Goal: Task Accomplishment & Management: Manage account settings

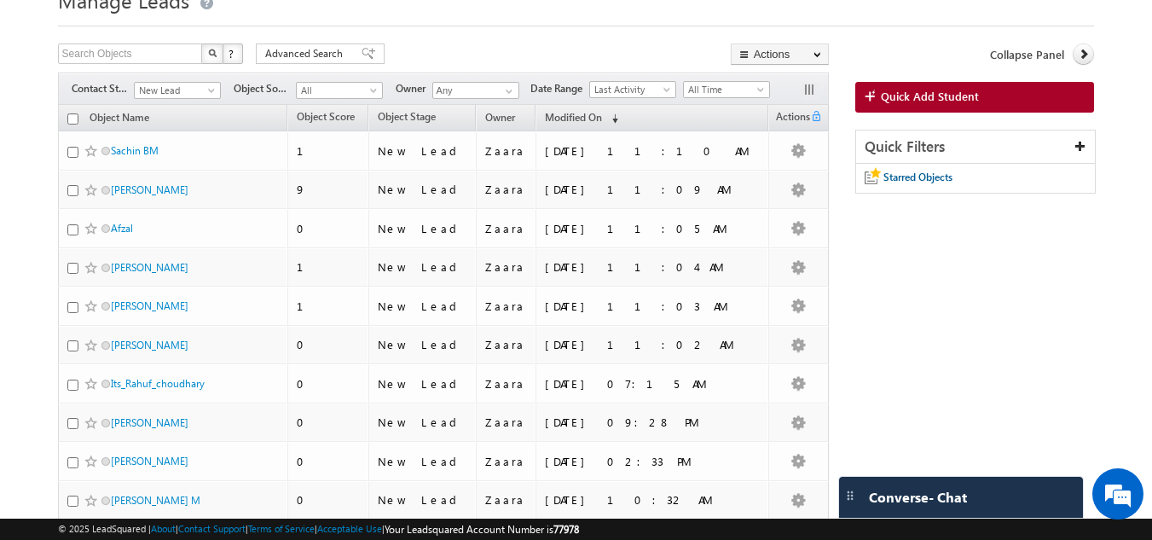
scroll to position [48, 0]
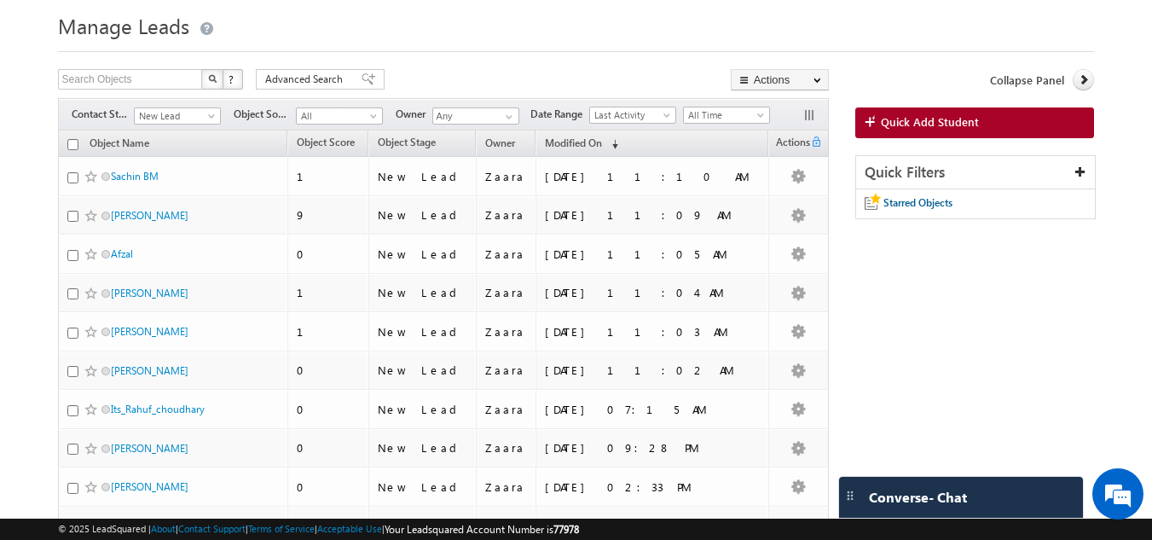
click at [635, 49] on div at bounding box center [576, 46] width 1037 height 11
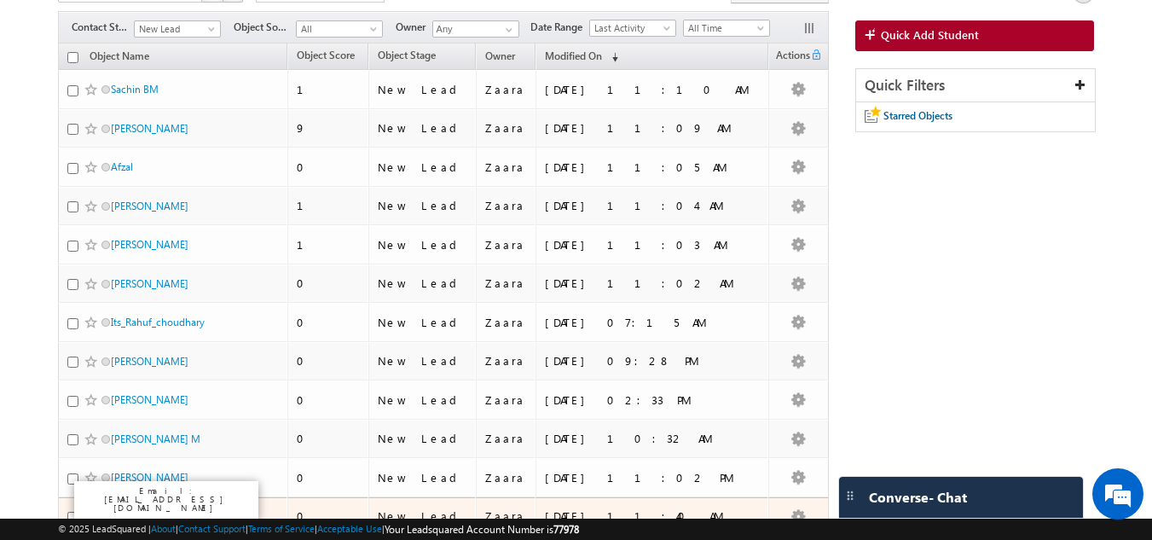
scroll to position [50, 0]
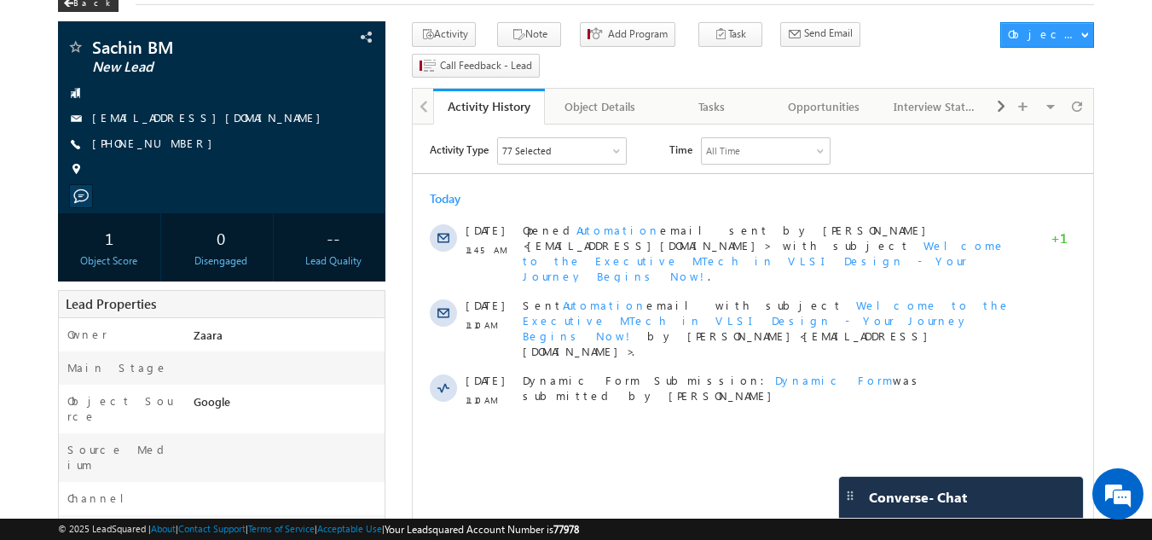
scroll to position [94, 0]
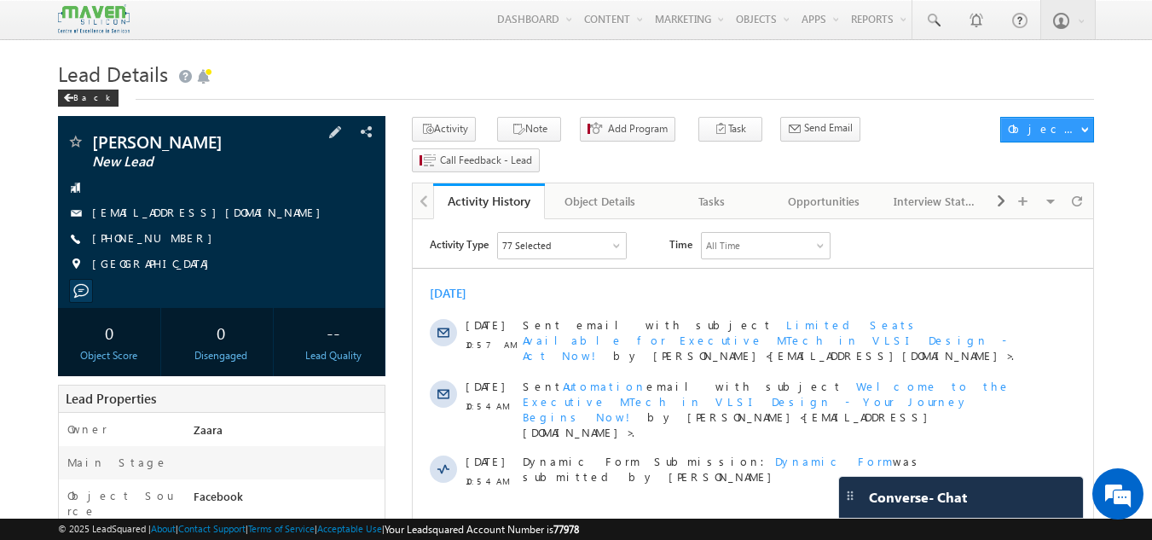
click at [173, 242] on div "[PHONE_NUMBER]" at bounding box center [222, 238] width 311 height 17
copy div "+91-9019000768"
drag, startPoint x: 425, startPoint y: 84, endPoint x: 426, endPoint y: 74, distance: 9.5
click at [425, 84] on h1 "Lead Details" at bounding box center [576, 71] width 1037 height 33
click at [727, 191] on div "Tasks" at bounding box center [711, 201] width 83 height 20
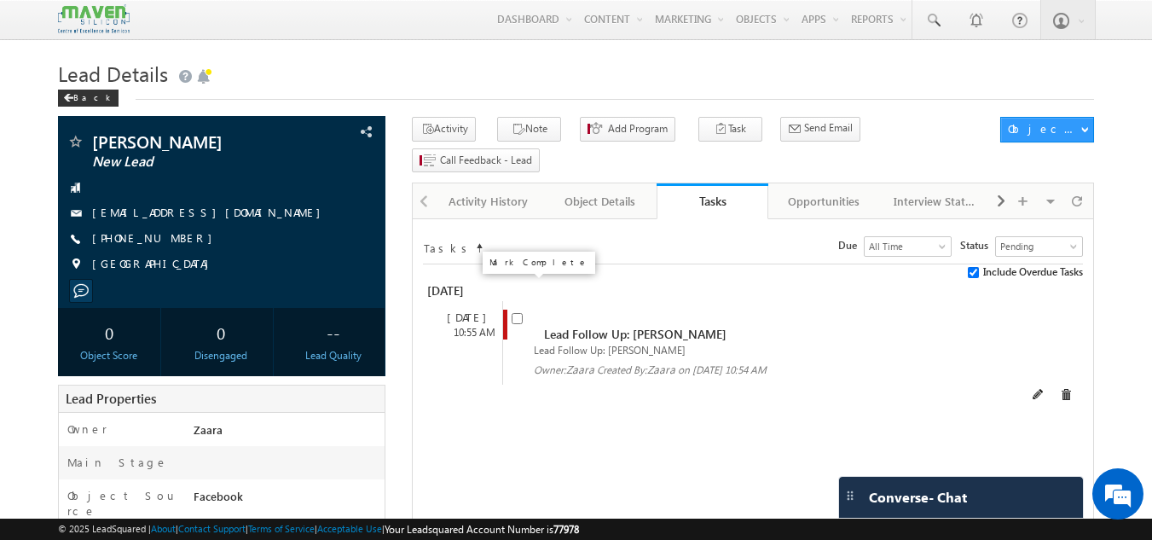
click at [519, 313] on input "checkbox" at bounding box center [517, 318] width 11 height 11
checkbox input "false"
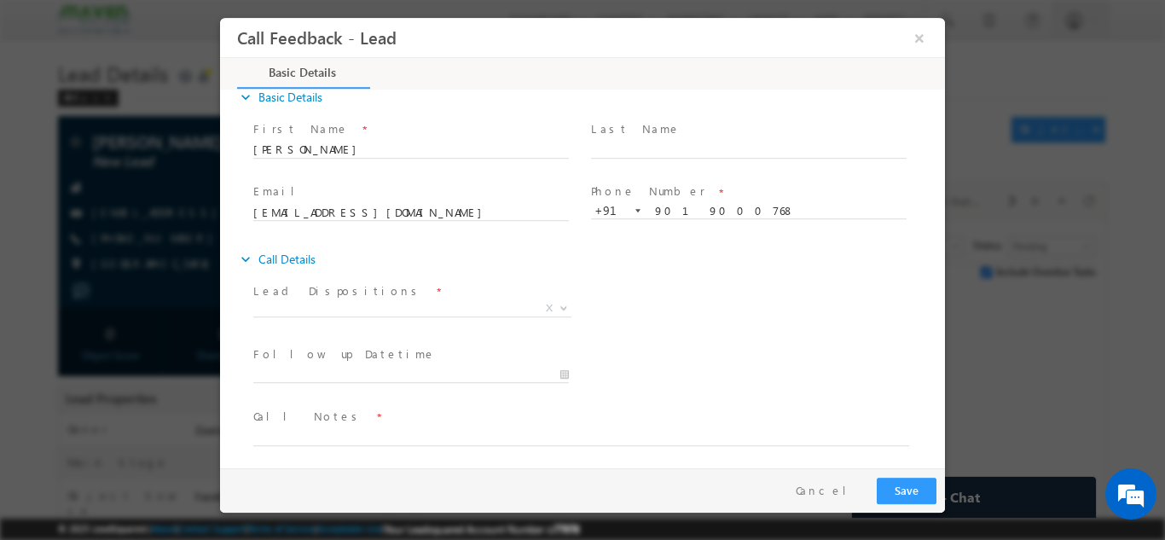
scroll to position [27, 0]
click at [260, 316] on span at bounding box center [410, 323] width 315 height 19
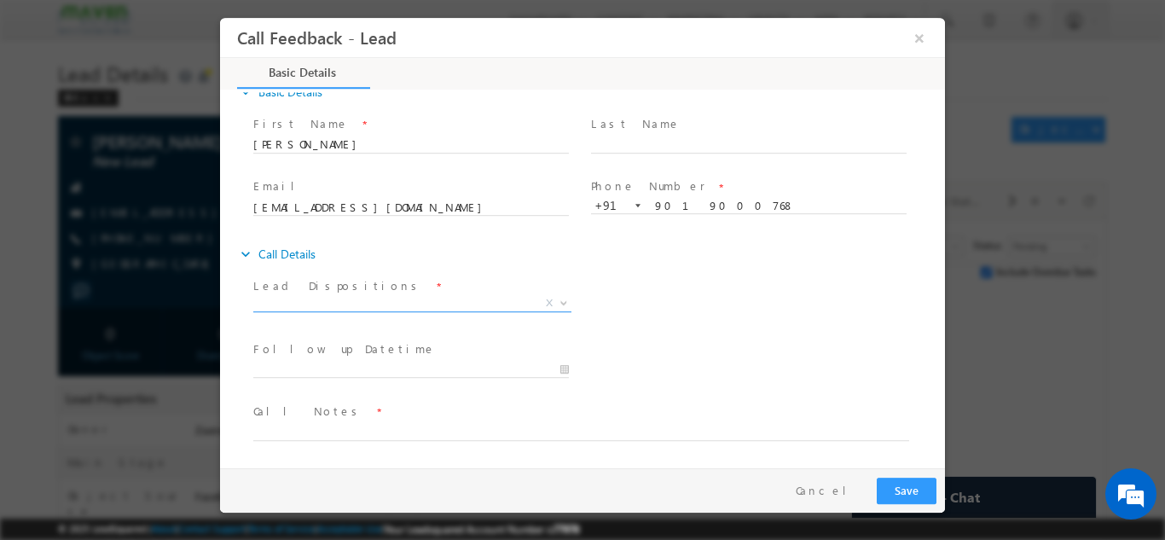
click at [265, 301] on span "X" at bounding box center [412, 302] width 318 height 17
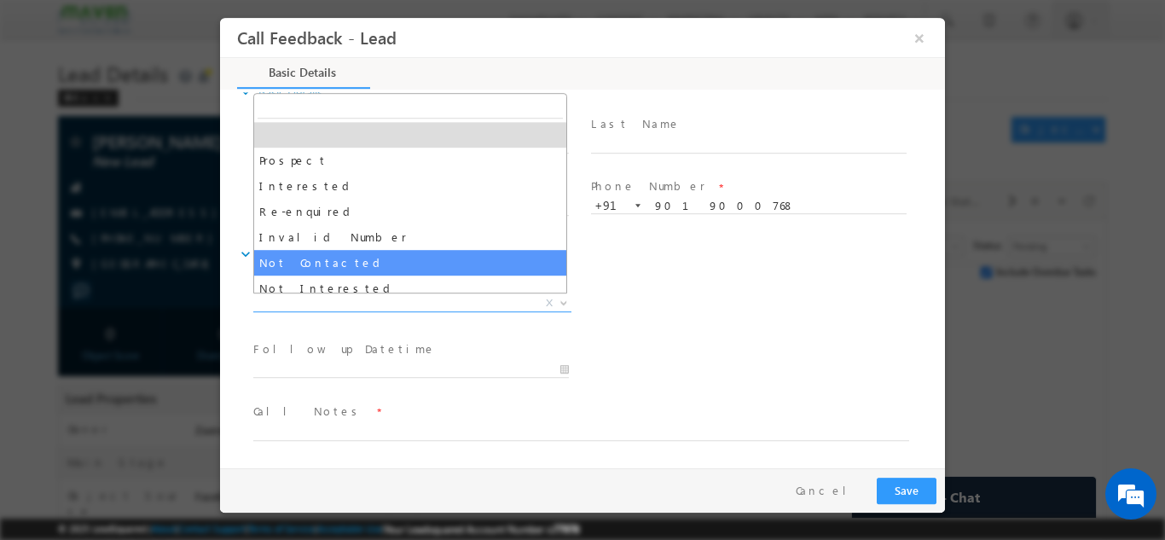
select select "Not Contacted"
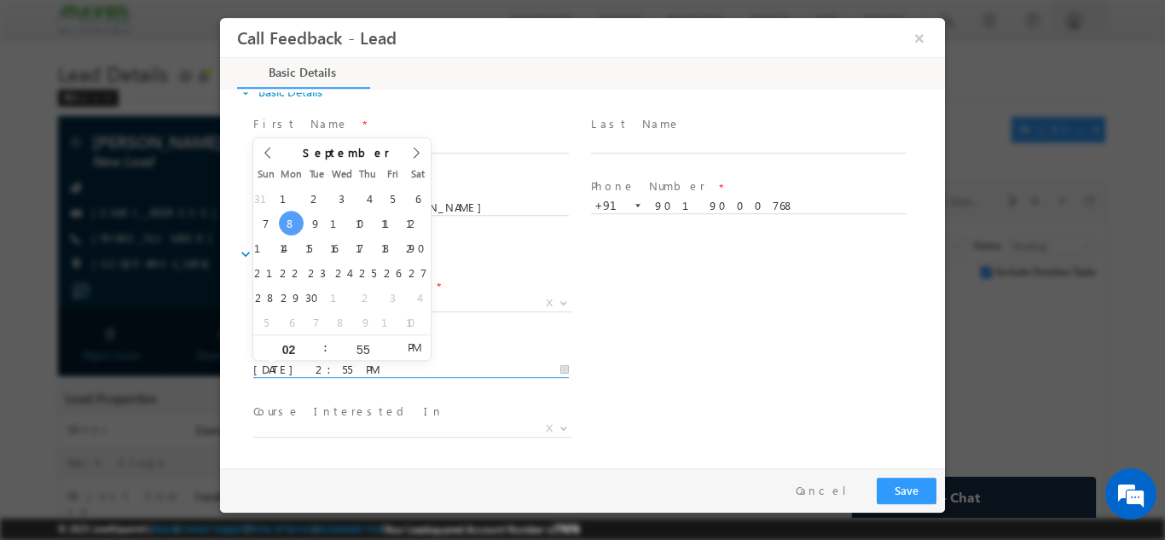
click at [290, 374] on input "08/09/2025 2:55 PM" at bounding box center [411, 369] width 316 height 17
type input "09/09/2025 2:55 PM"
click at [379, 431] on span "X" at bounding box center [412, 428] width 318 height 17
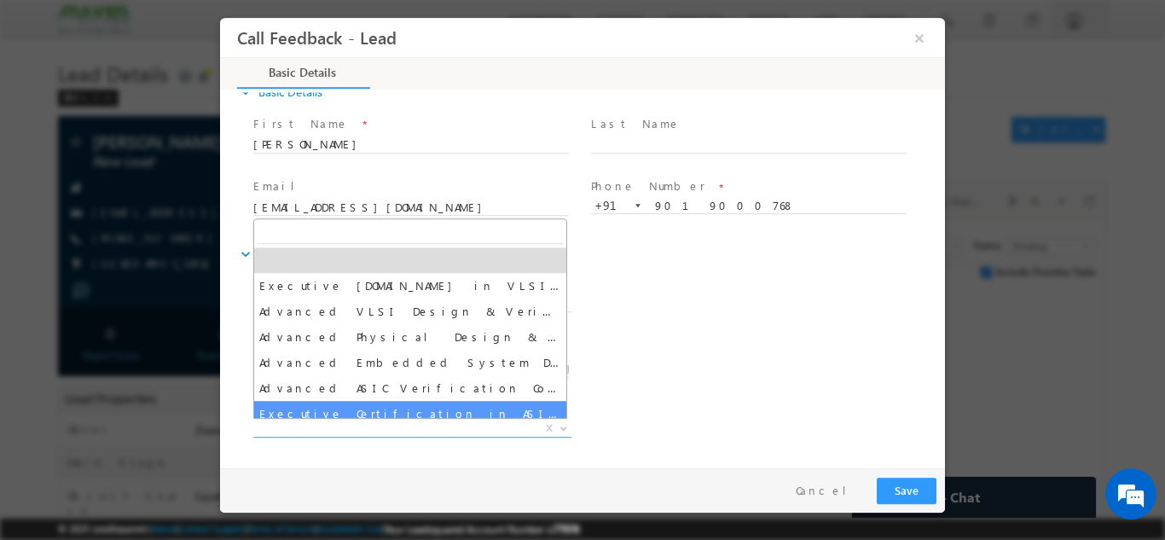
click at [619, 391] on div "Follow up Datetime * 09/09/2025 2:55 PM Program Type * Long Term Short Term X" at bounding box center [597, 367] width 695 height 63
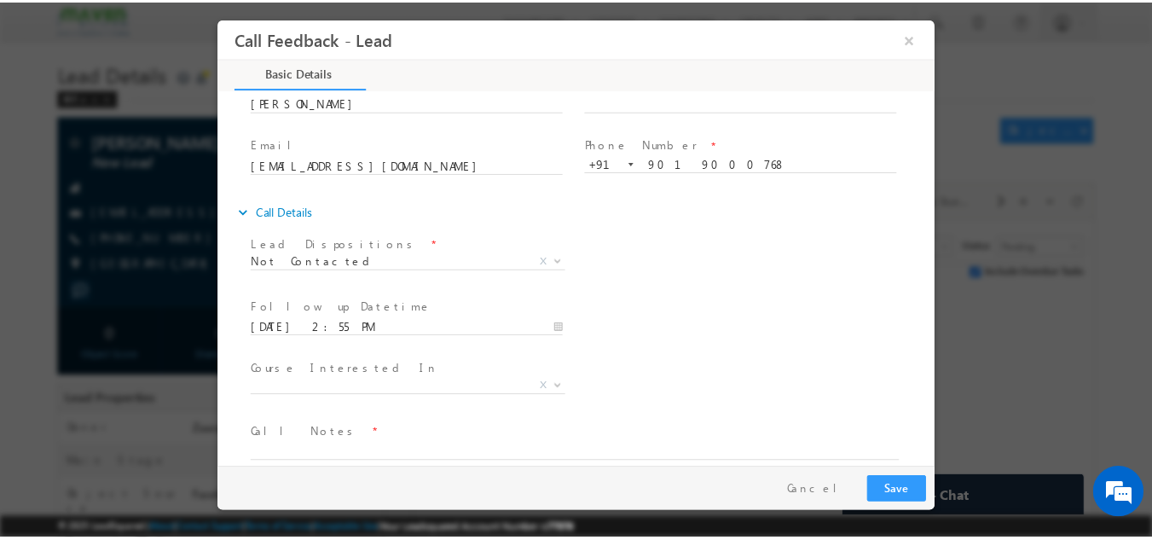
scroll to position [90, 0]
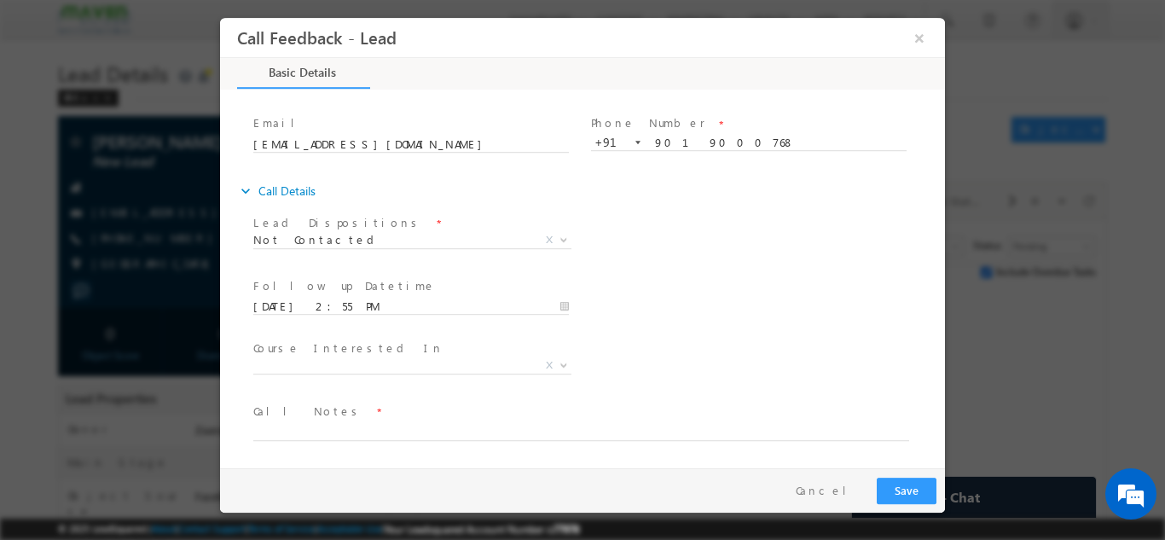
click at [368, 419] on span "Call Notes *" at bounding box center [571, 411] width 637 height 19
click at [350, 439] on span at bounding box center [571, 448] width 637 height 19
click at [350, 429] on textarea at bounding box center [581, 430] width 656 height 20
type textarea "NPU / NPU"
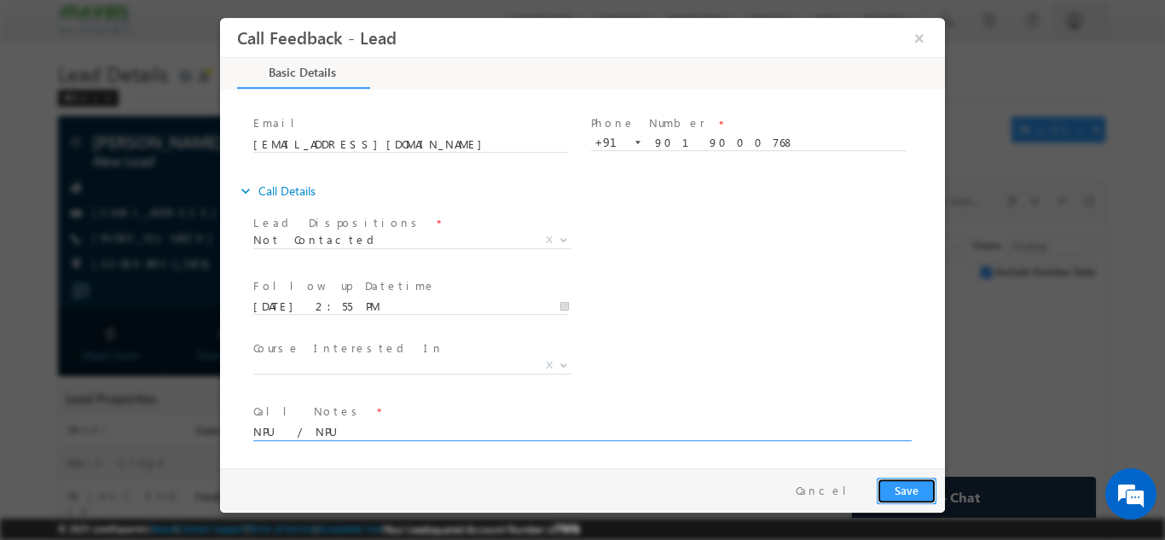
click at [921, 487] on button "Save" at bounding box center [907, 490] width 60 height 26
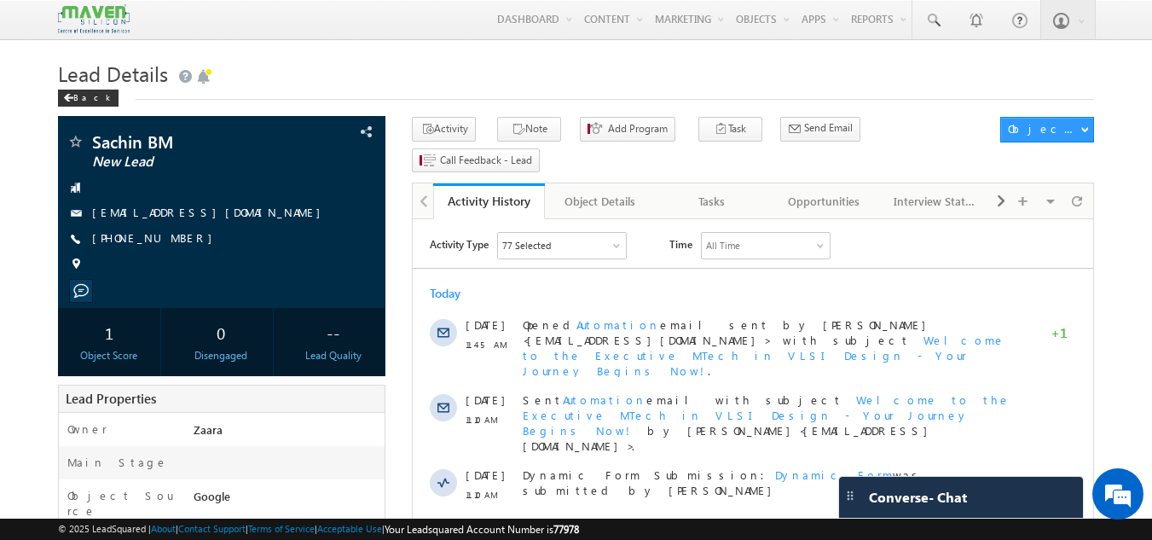
click at [278, 93] on div "Back" at bounding box center [576, 94] width 1037 height 11
click at [193, 217] on link "sachinbm205@gmail.com" at bounding box center [210, 212] width 237 height 14
click at [734, 191] on div "Tasks" at bounding box center [711, 201] width 83 height 20
click at [737, 191] on div "Tasks" at bounding box center [711, 201] width 83 height 20
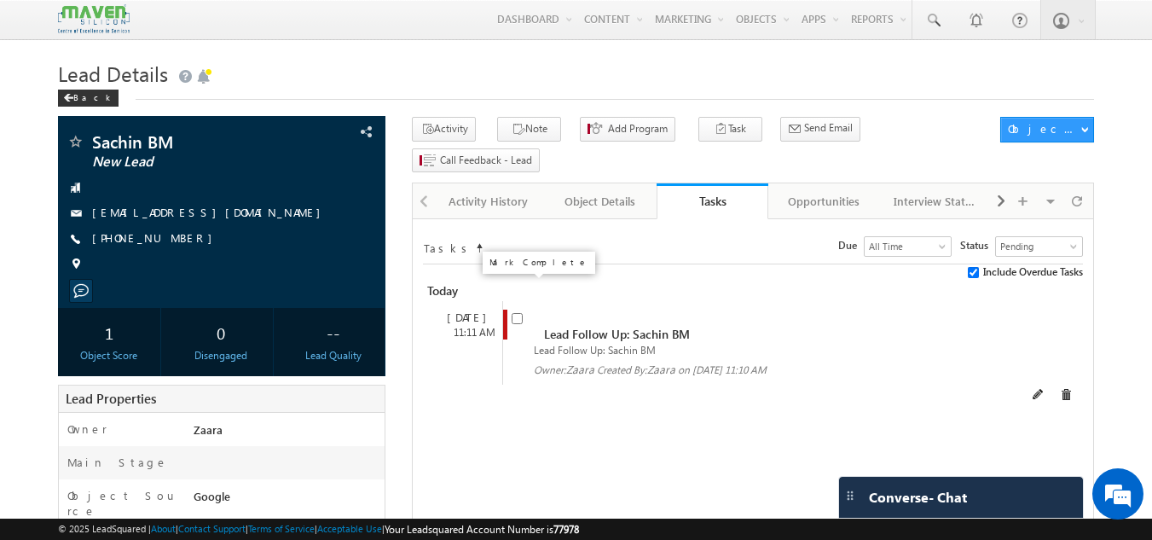
click at [518, 313] on input "checkbox" at bounding box center [517, 318] width 11 height 11
checkbox input "false"
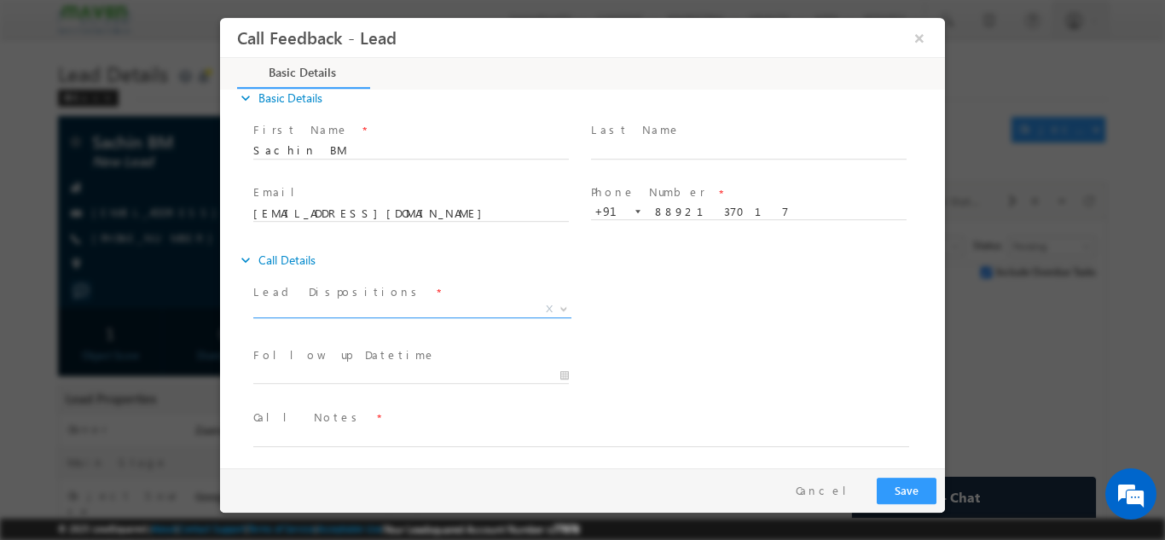
scroll to position [27, 0]
click at [315, 297] on span "X" at bounding box center [412, 302] width 318 height 17
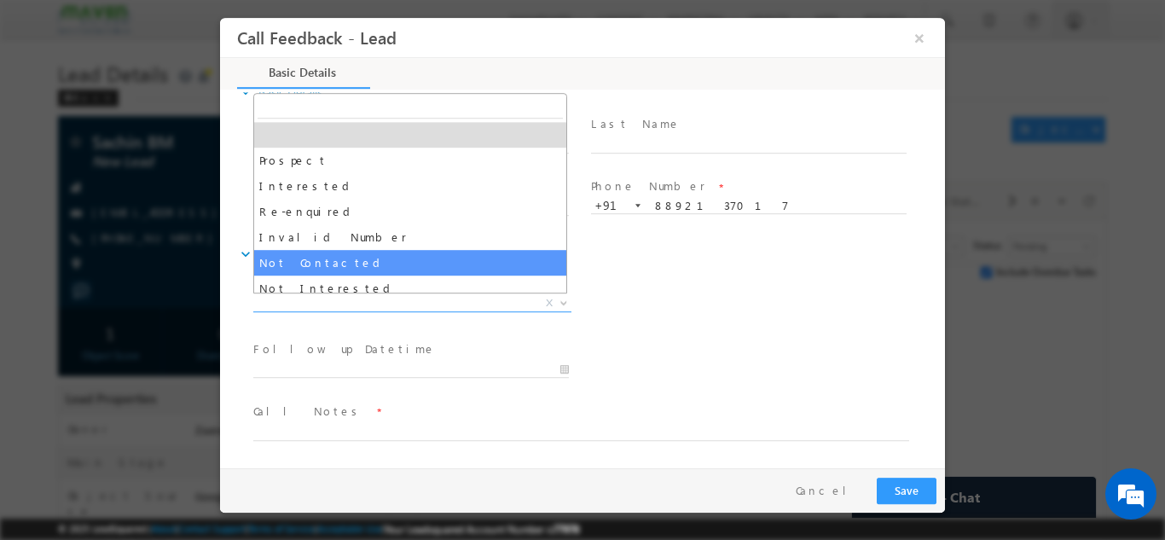
select select "Not Contacted"
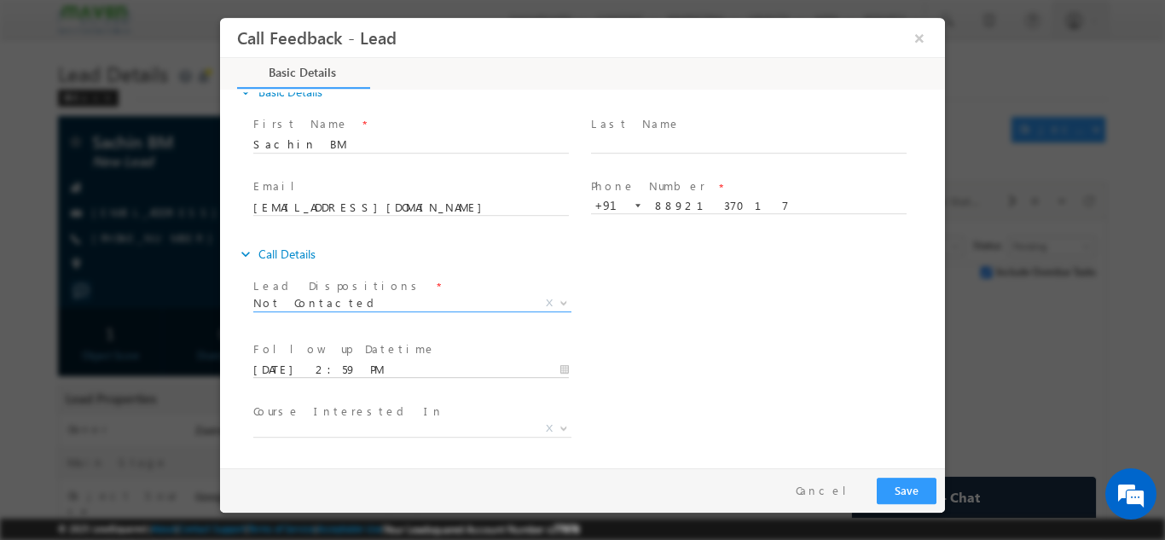
click at [327, 365] on input "08/09/2025 2:59 PM" at bounding box center [411, 369] width 316 height 17
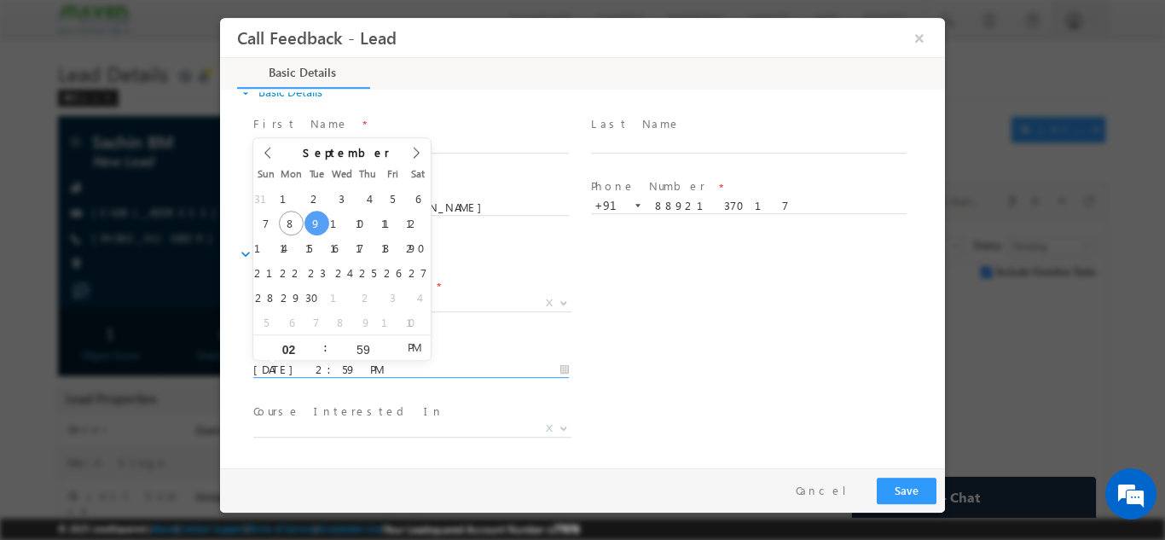
scroll to position [0, 0]
type input "11/09/2025 2:59 PM"
click at [630, 292] on div "Lead Dispositions * Prospect Interested Re-enquired Invalid Number Not Contacte…" at bounding box center [597, 304] width 695 height 63
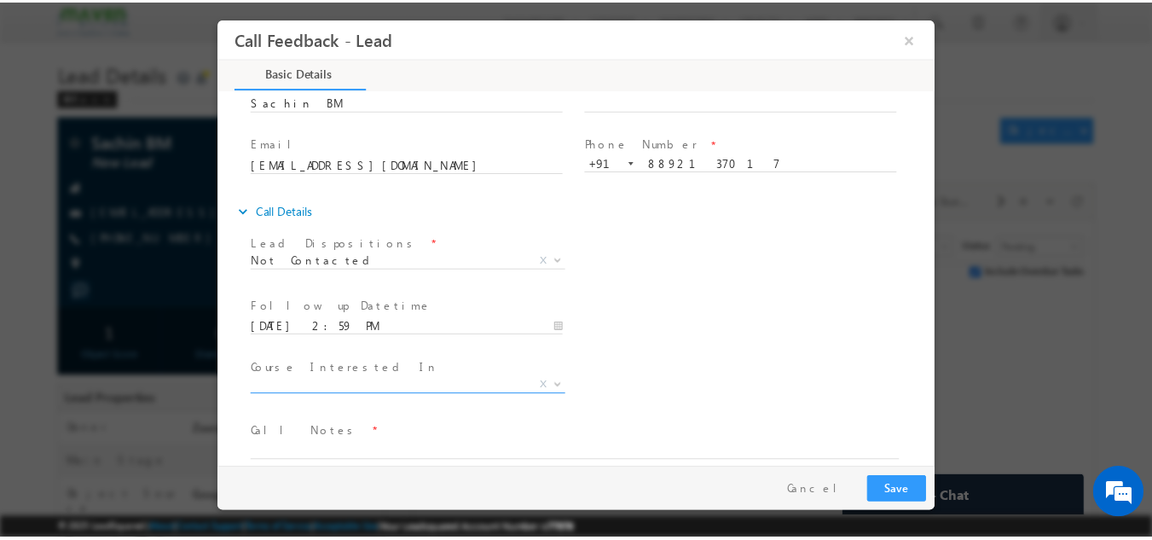
scroll to position [90, 0]
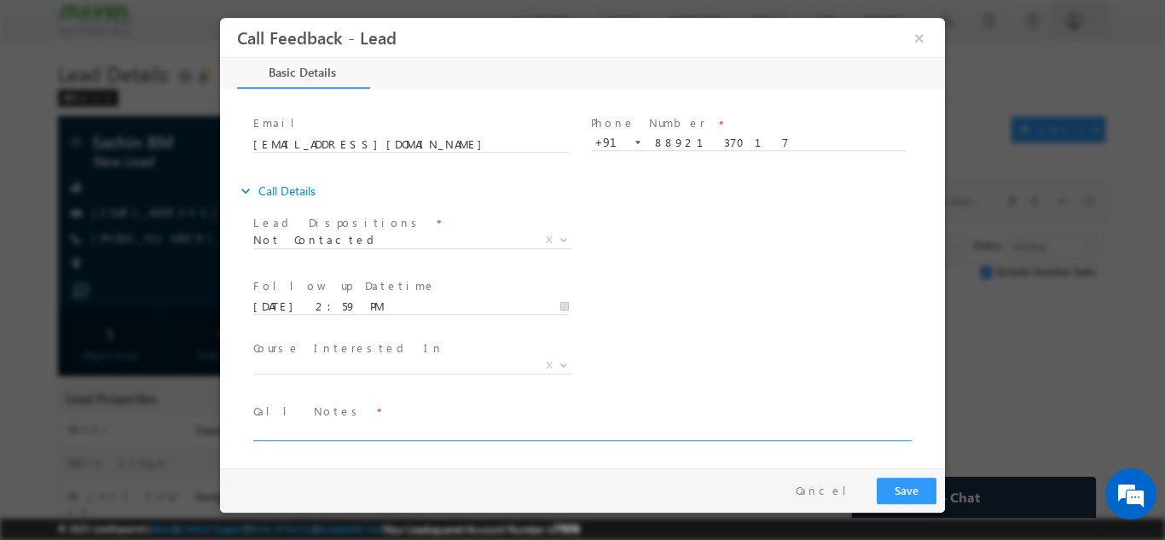
click at [348, 432] on textarea at bounding box center [581, 430] width 656 height 20
type textarea "NPU / NPU"
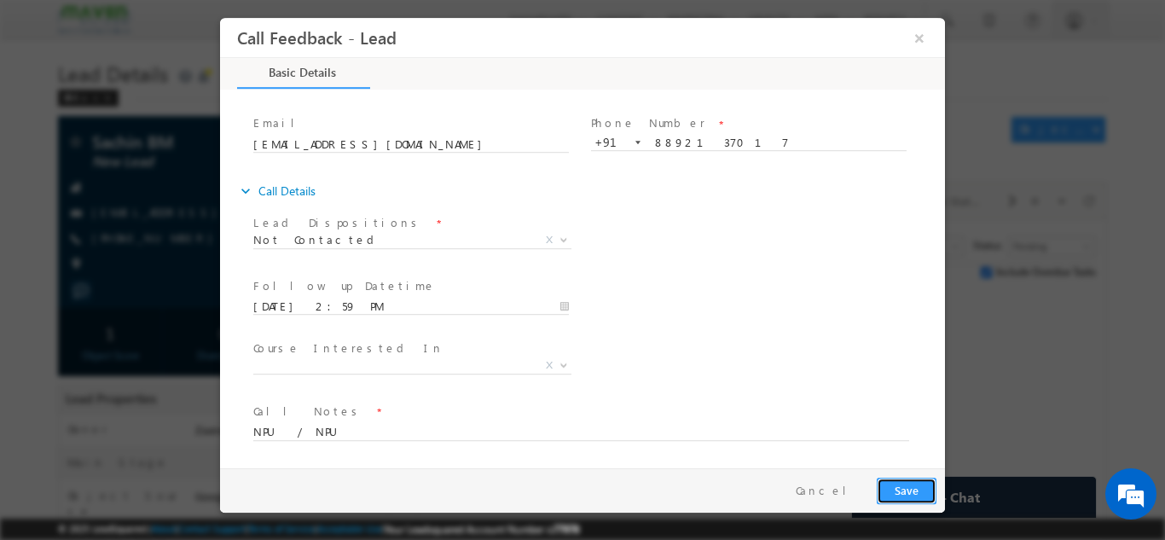
click at [901, 491] on button "Save" at bounding box center [907, 490] width 60 height 26
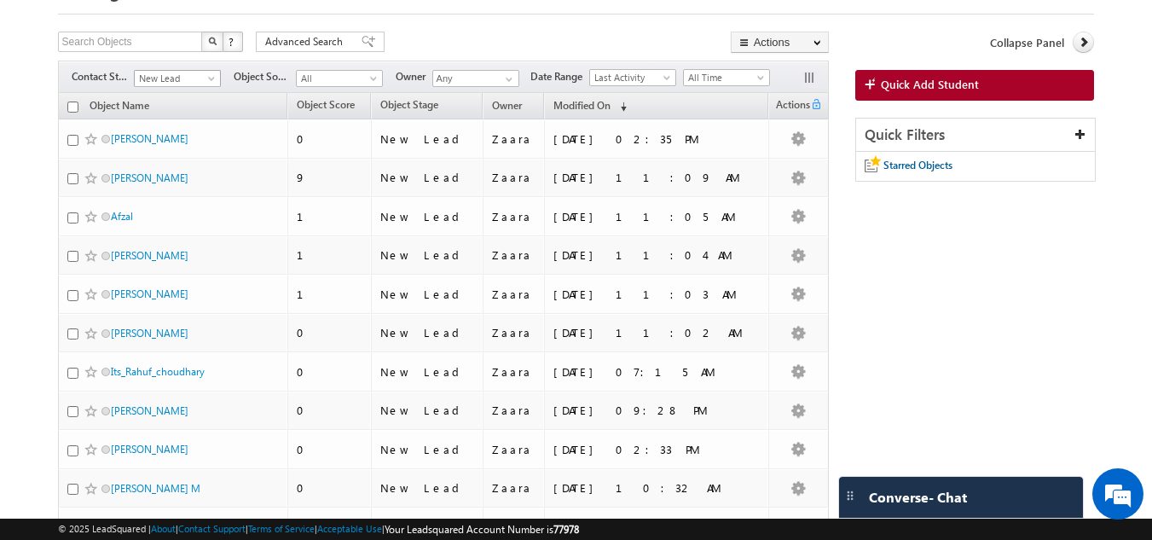
click at [176, 81] on span "New Lead" at bounding box center [175, 78] width 81 height 15
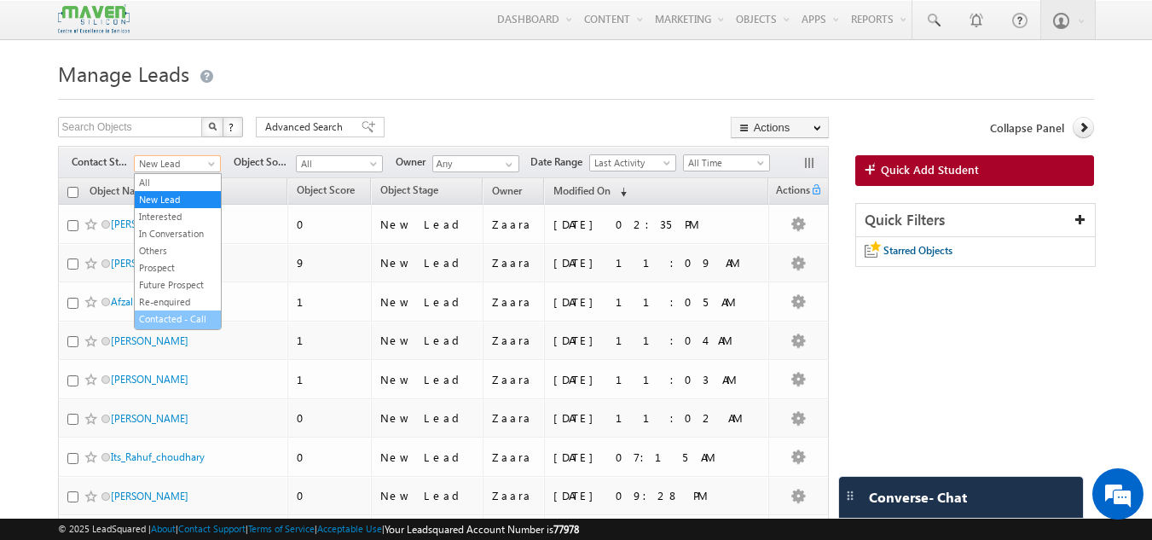
click at [183, 317] on link "Contacted - Call Back" at bounding box center [178, 326] width 86 height 31
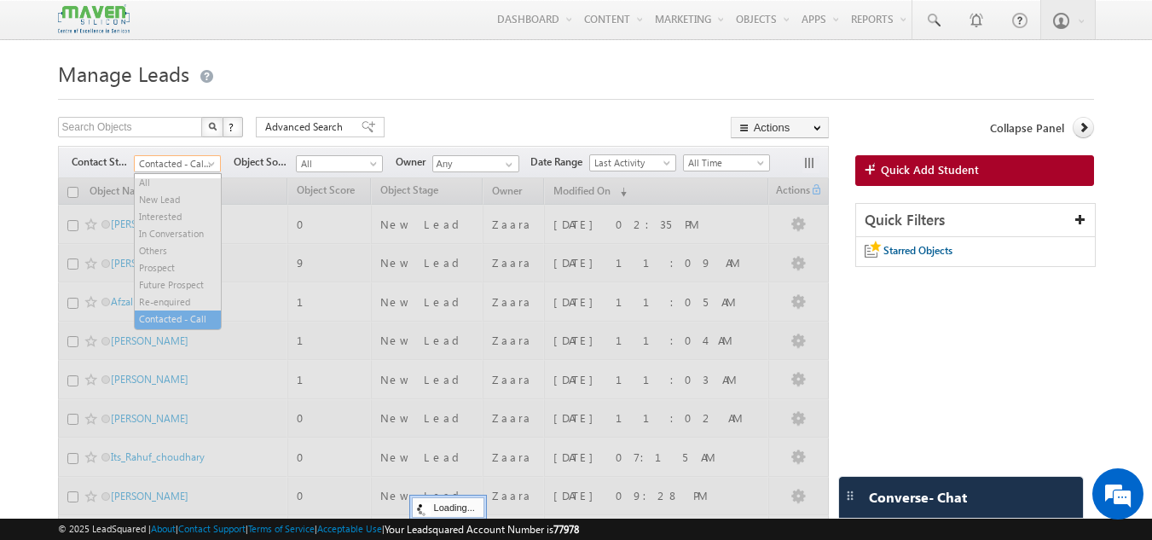
click at [208, 167] on span at bounding box center [213, 167] width 14 height 14
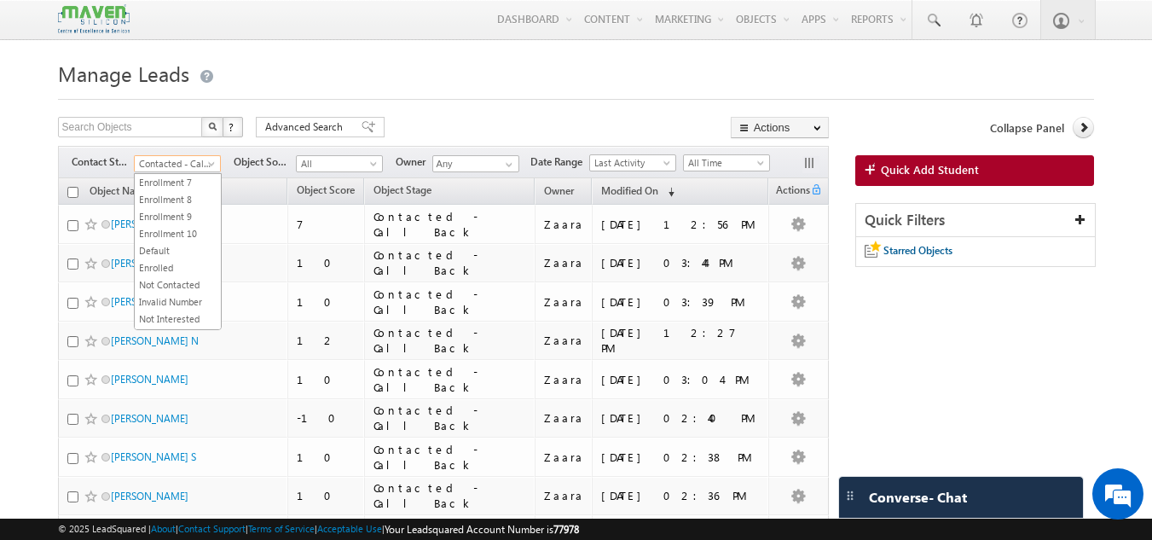
scroll to position [341, 0]
click at [177, 291] on link "Not Contacted" at bounding box center [178, 282] width 86 height 15
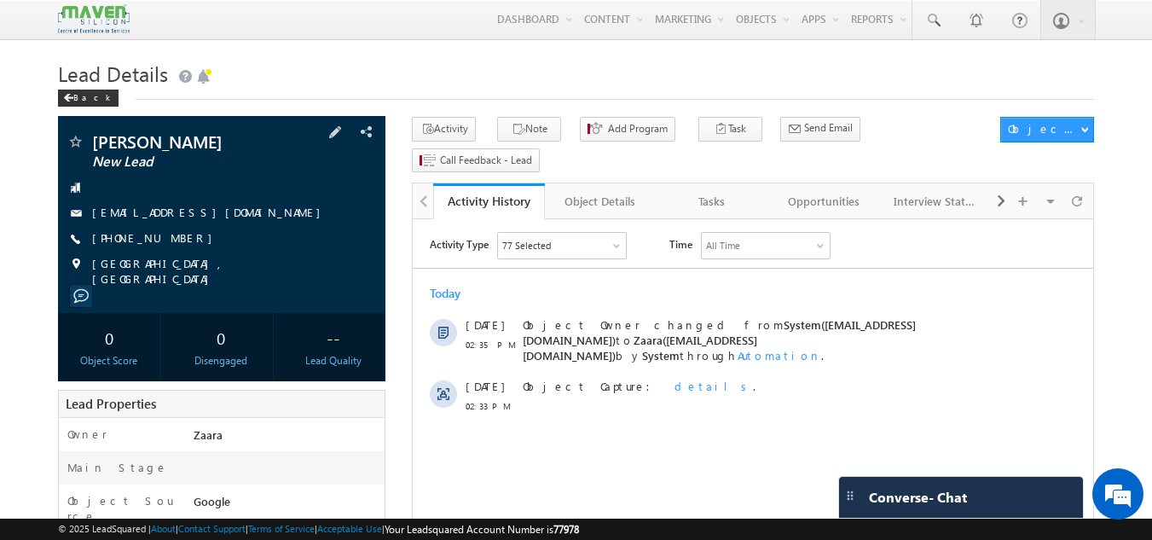
click at [228, 216] on div "[EMAIL_ADDRESS][DOMAIN_NAME]" at bounding box center [222, 213] width 311 height 17
copy div "[EMAIL_ADDRESS][DOMAIN_NAME]"
click at [721, 191] on div "Tasks" at bounding box center [711, 201] width 83 height 20
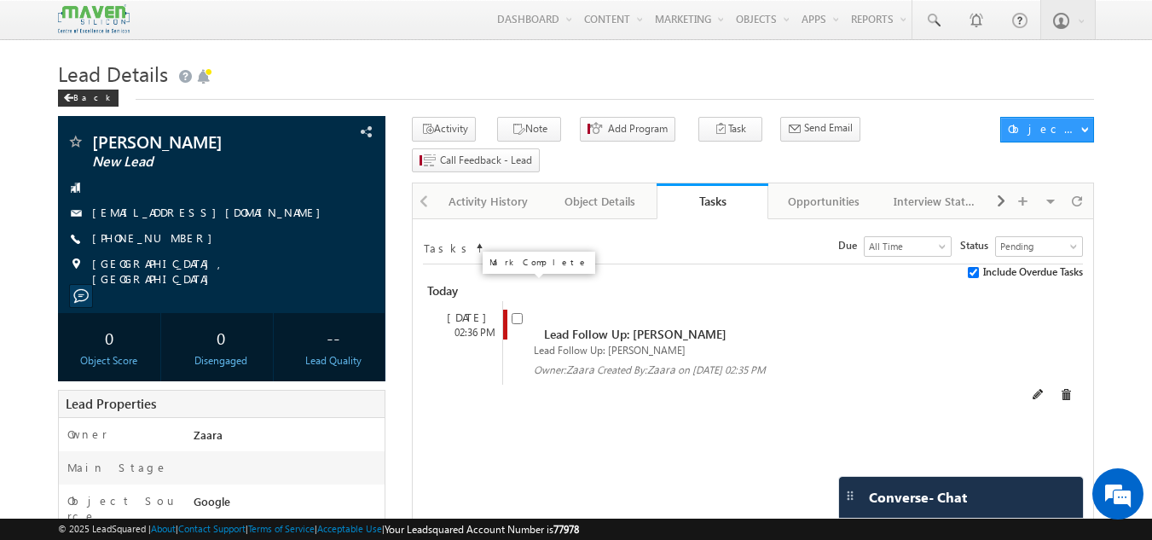
click at [516, 313] on input "checkbox" at bounding box center [517, 318] width 11 height 11
checkbox input "false"
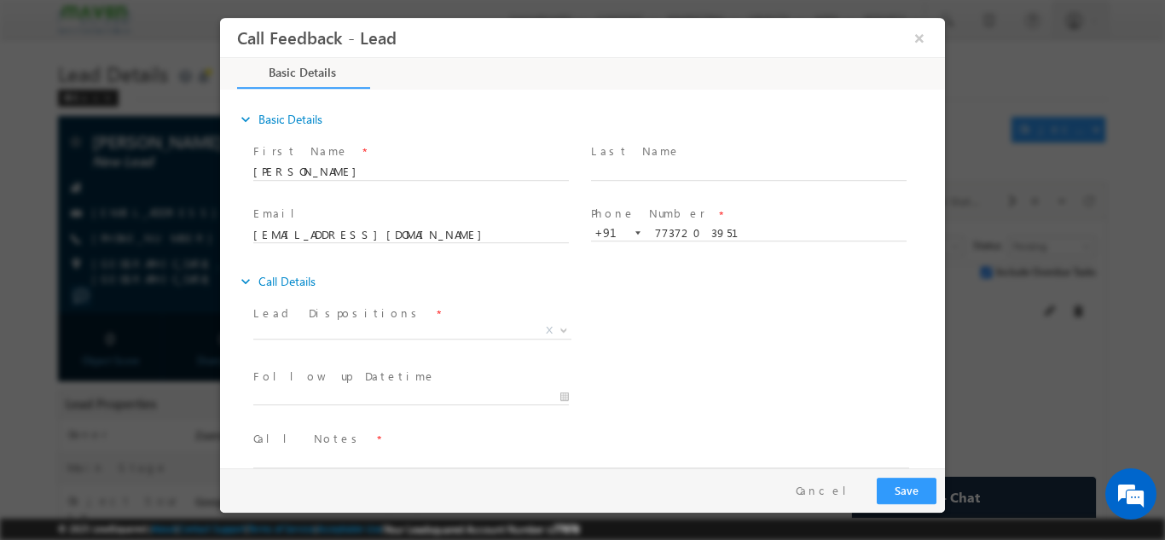
scroll to position [27, 0]
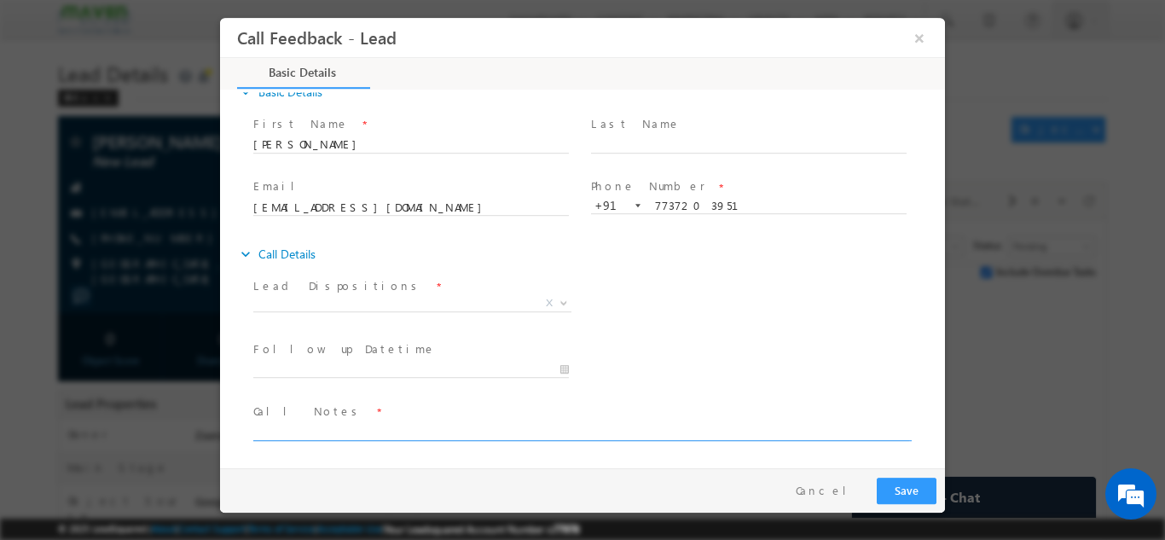
click at [382, 432] on textarea at bounding box center [581, 430] width 656 height 20
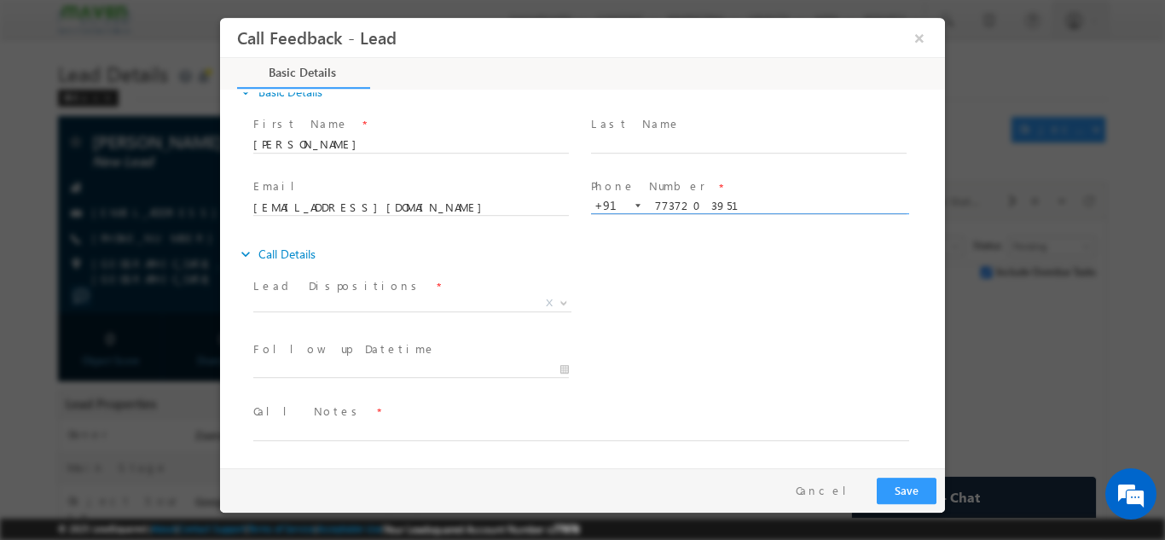
click at [667, 207] on input "7737203951" at bounding box center [749, 205] width 316 height 17
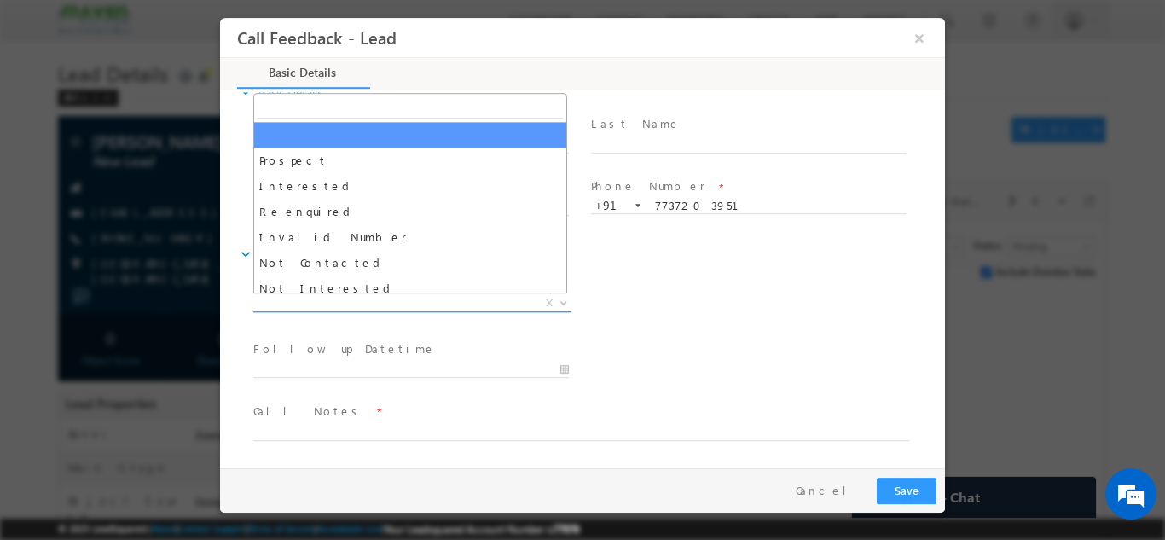
click at [300, 299] on span "X" at bounding box center [412, 302] width 318 height 17
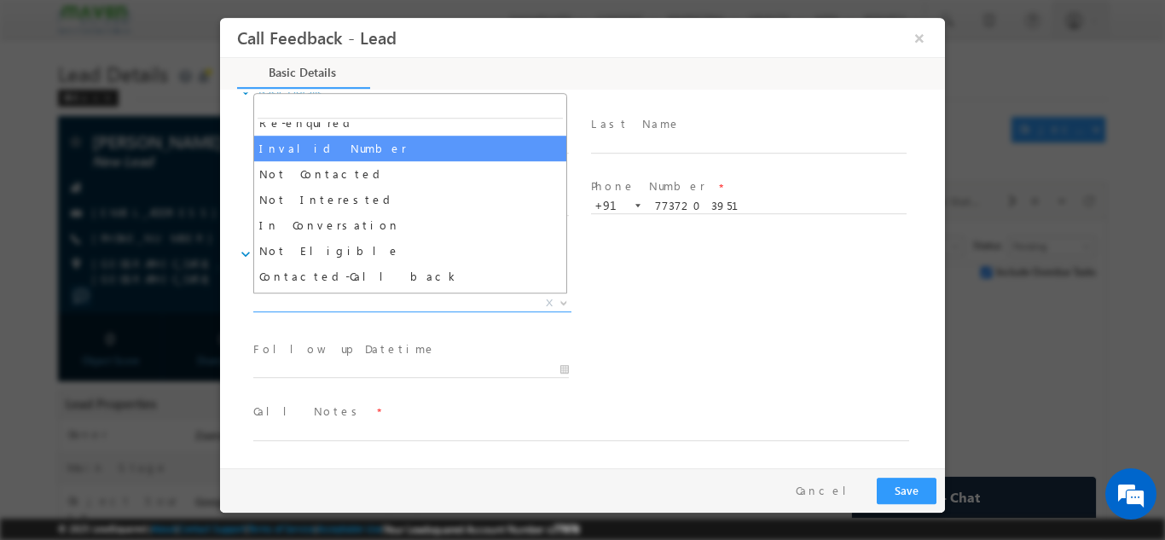
scroll to position [90, 0]
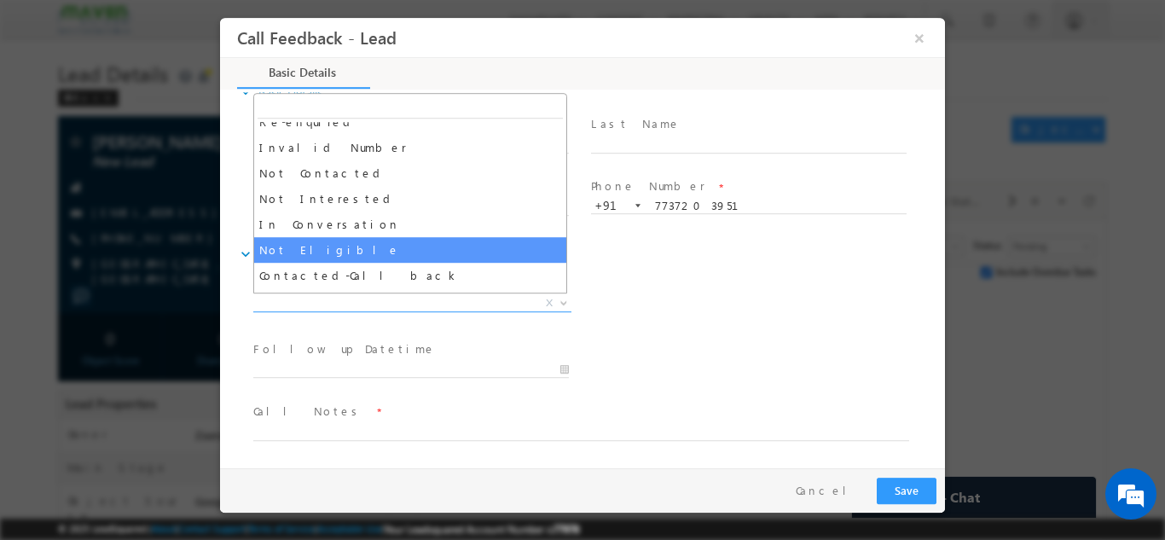
select select "Not Eligible"
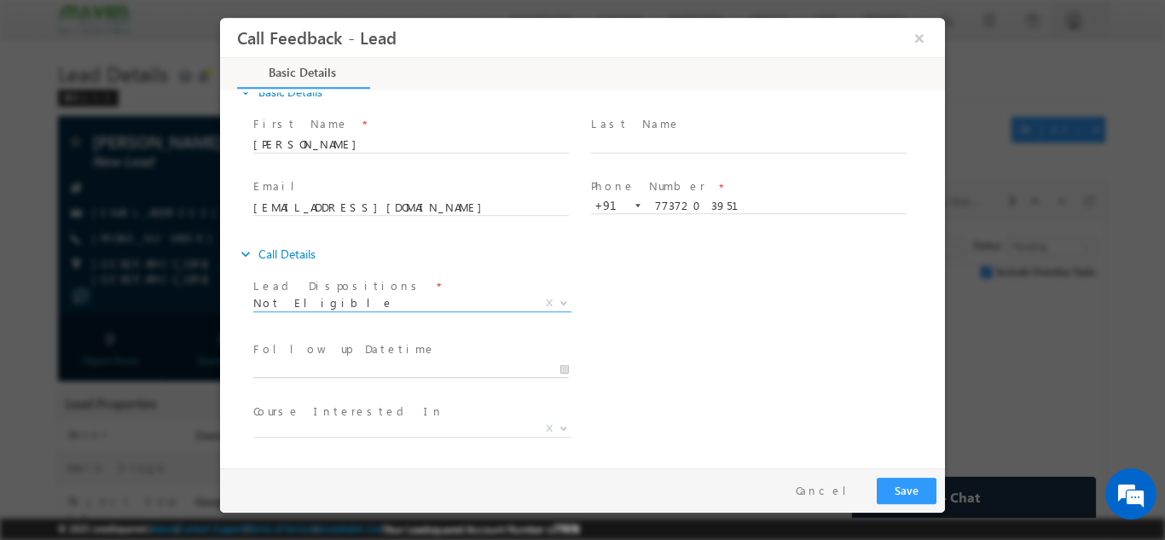
type input "08/09/2025 3:40 PM"
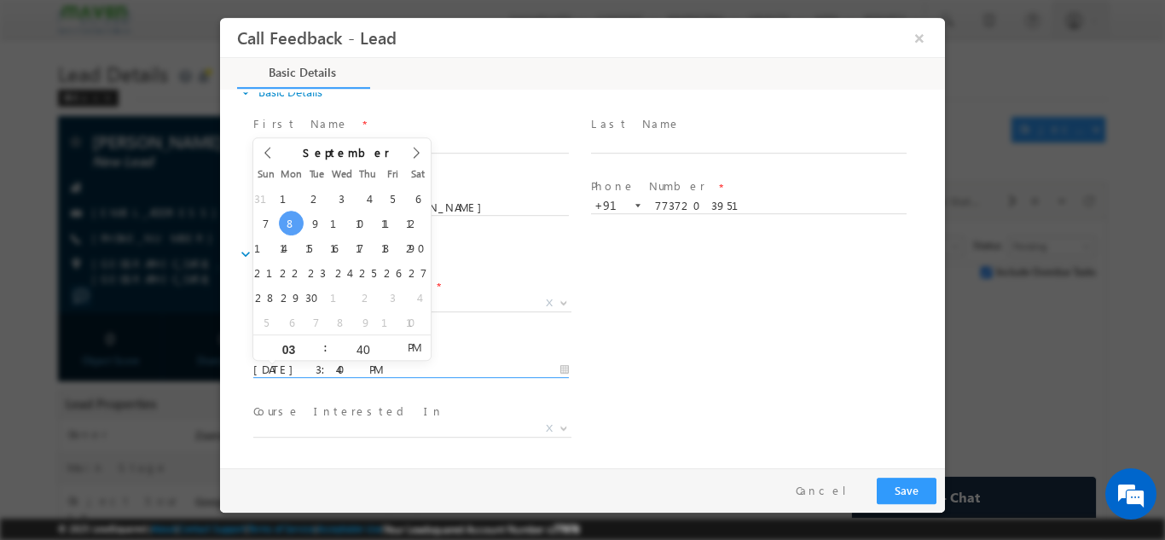
click at [296, 371] on input "08/09/2025 3:40 PM" at bounding box center [411, 369] width 316 height 17
click at [640, 328] on div "Lead Dispositions * Prospect Interested Re-enquired Invalid Number Not Contacte…" at bounding box center [597, 304] width 695 height 63
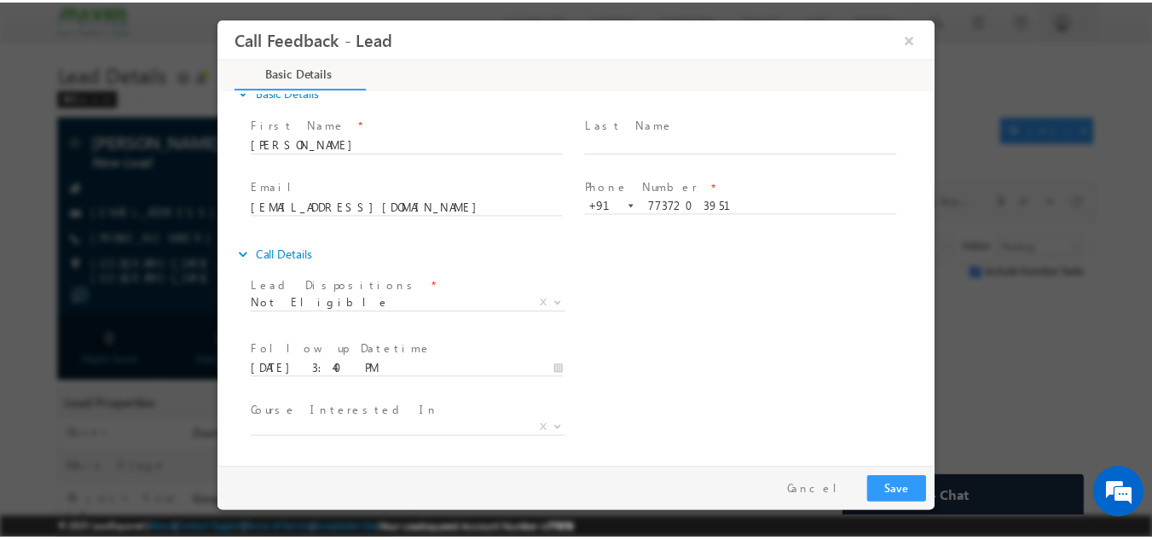
scroll to position [90, 0]
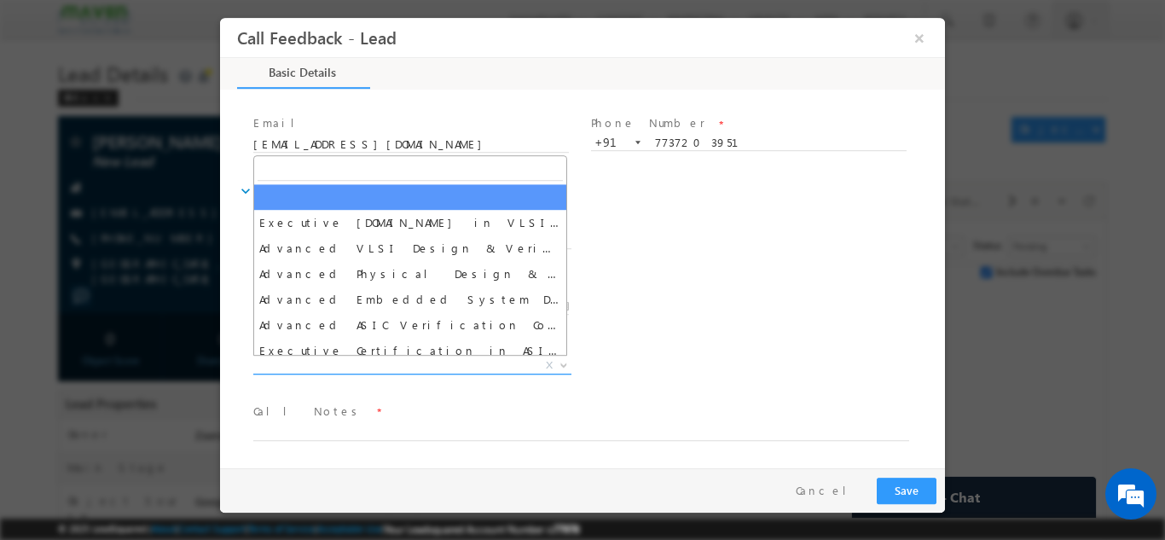
click at [421, 371] on span "X" at bounding box center [412, 364] width 318 height 17
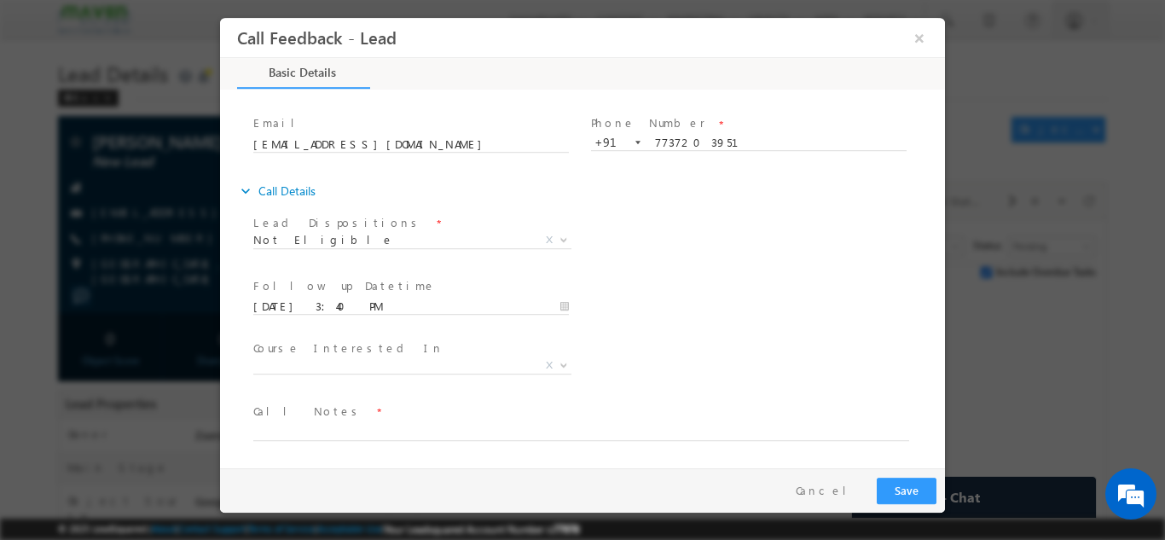
click at [733, 316] on div "Follow up Datetime * 08/09/2025 3:40 PM Program Type * Long Term Short Term X" at bounding box center [597, 304] width 695 height 63
click at [519, 426] on textarea at bounding box center [581, 430] width 656 height 20
type textarea "12th Pass"
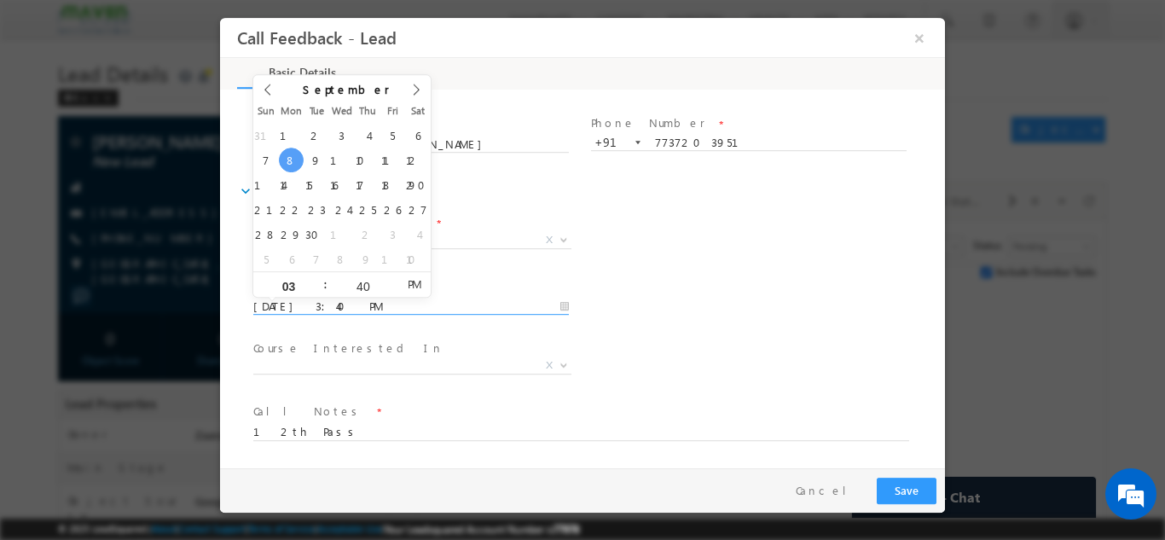
click at [559, 308] on input "08/09/2025 3:40 PM" at bounding box center [411, 306] width 316 height 17
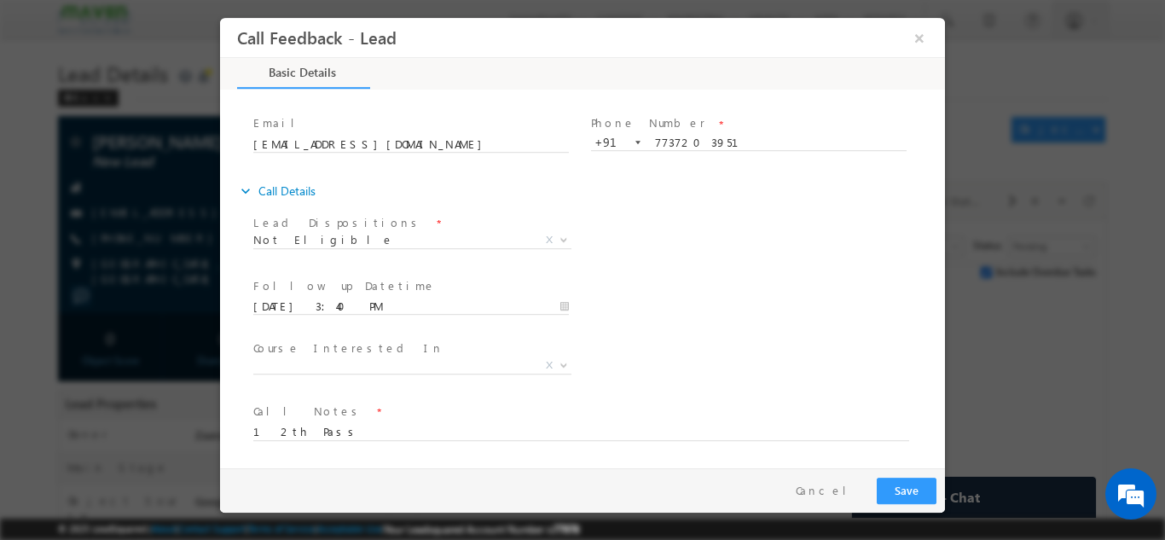
click at [672, 314] on div "Follow up Datetime * 08/09/2025 3:40 PM Program Type * Long Term Short Term X" at bounding box center [597, 304] width 695 height 63
click at [894, 492] on button "Save" at bounding box center [907, 490] width 60 height 26
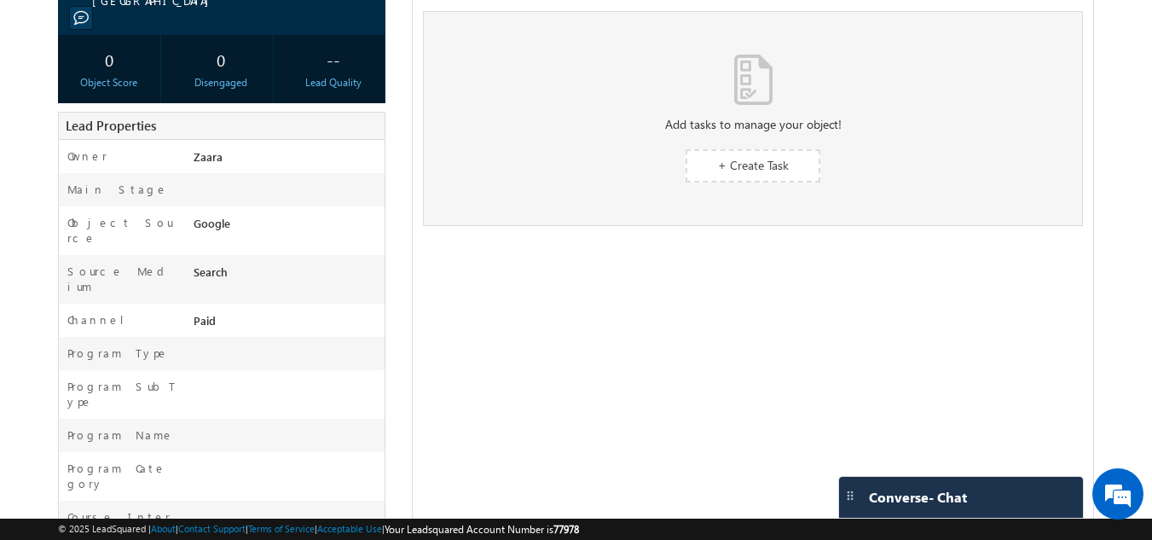
scroll to position [0, 0]
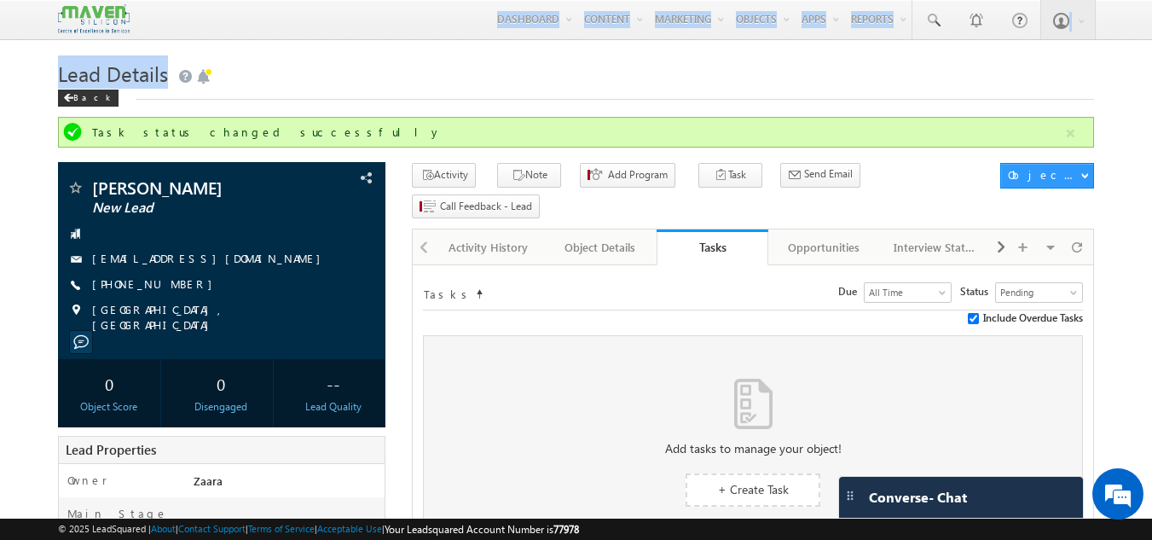
drag, startPoint x: 741, startPoint y: 91, endPoint x: 959, endPoint y: -54, distance: 261.4
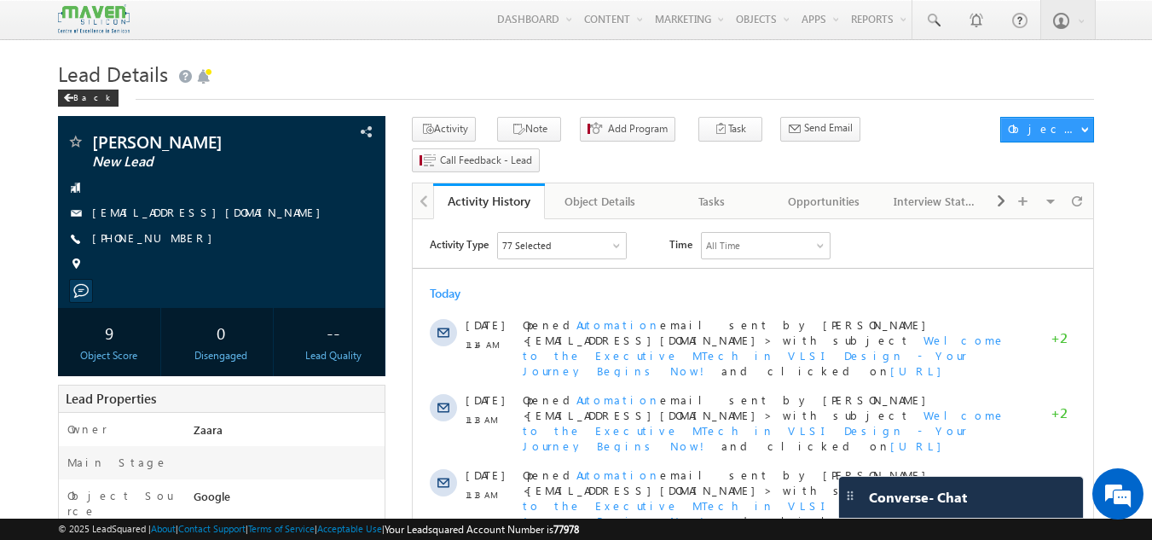
click at [449, 78] on h1 "Lead Details" at bounding box center [576, 71] width 1037 height 33
click at [714, 191] on div "Tasks" at bounding box center [711, 201] width 83 height 20
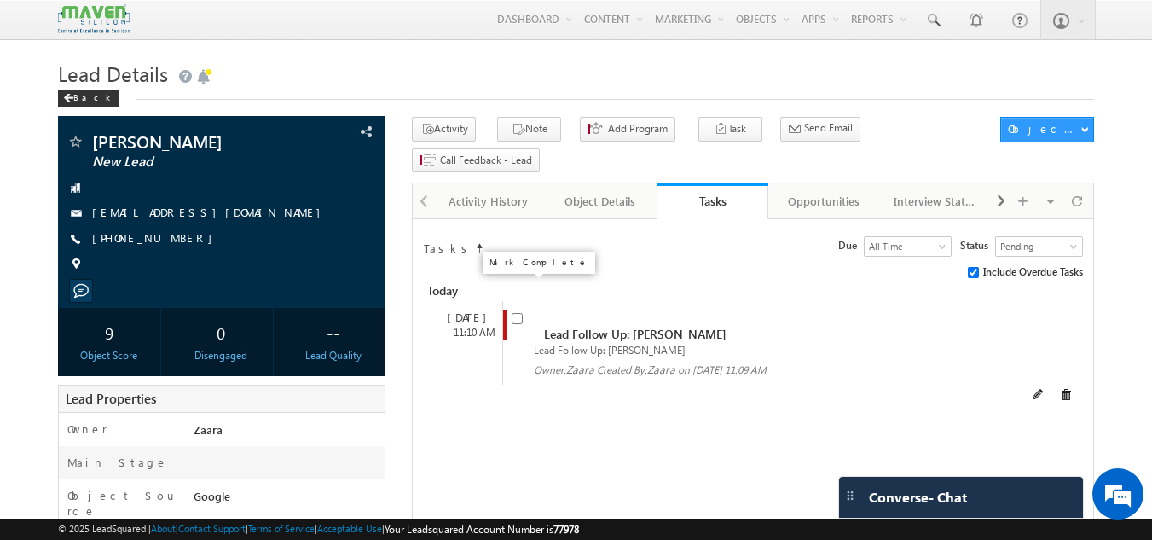
click at [518, 313] on input "checkbox" at bounding box center [517, 318] width 11 height 11
checkbox input "false"
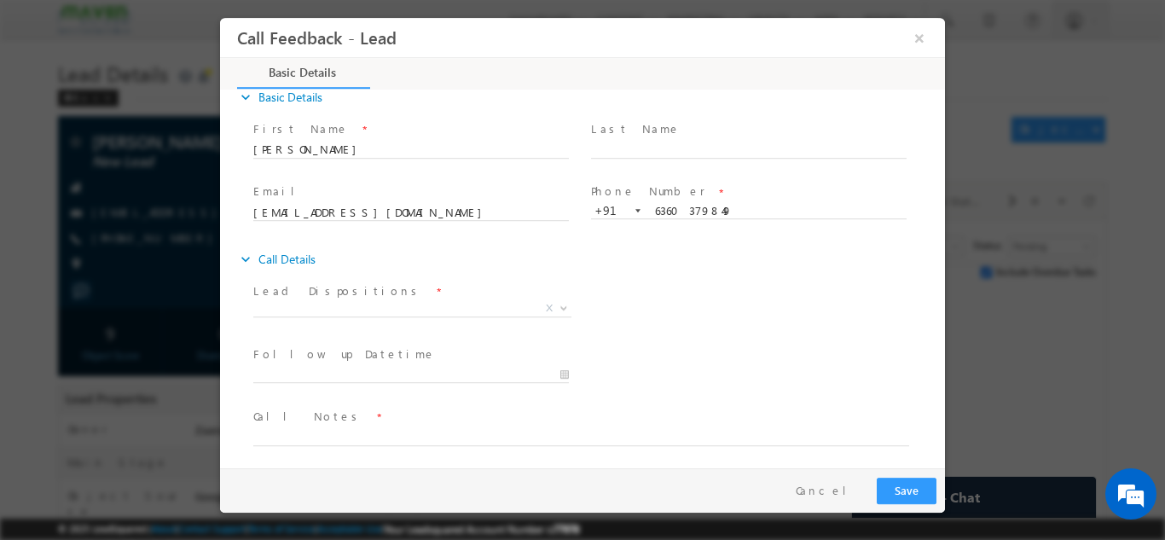
scroll to position [27, 0]
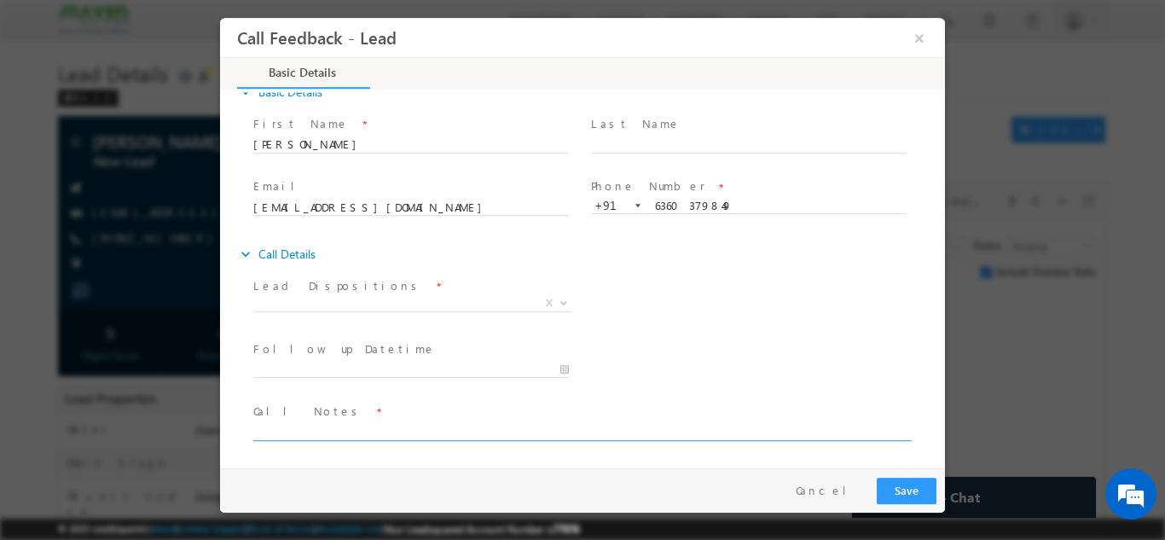
click at [373, 422] on textarea at bounding box center [581, 430] width 656 height 20
click at [380, 419] on span "Call Notes *" at bounding box center [571, 411] width 637 height 19
click at [380, 432] on textarea at bounding box center [581, 430] width 656 height 20
click at [361, 434] on textarea "Btech 2023 / Over all 2 years" at bounding box center [581, 430] width 656 height 20
click at [391, 432] on textarea "Btech 2023 / Over all 2.5 years" at bounding box center [581, 430] width 656 height 20
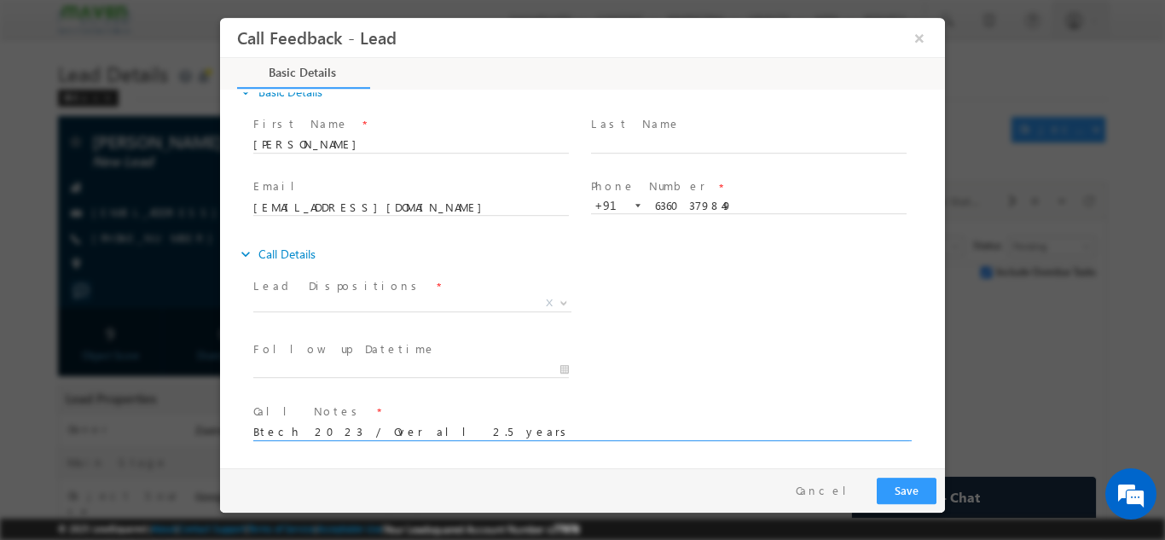
click at [391, 432] on textarea "Btech 2023 / Over all 2.5 years" at bounding box center [581, 430] width 656 height 20
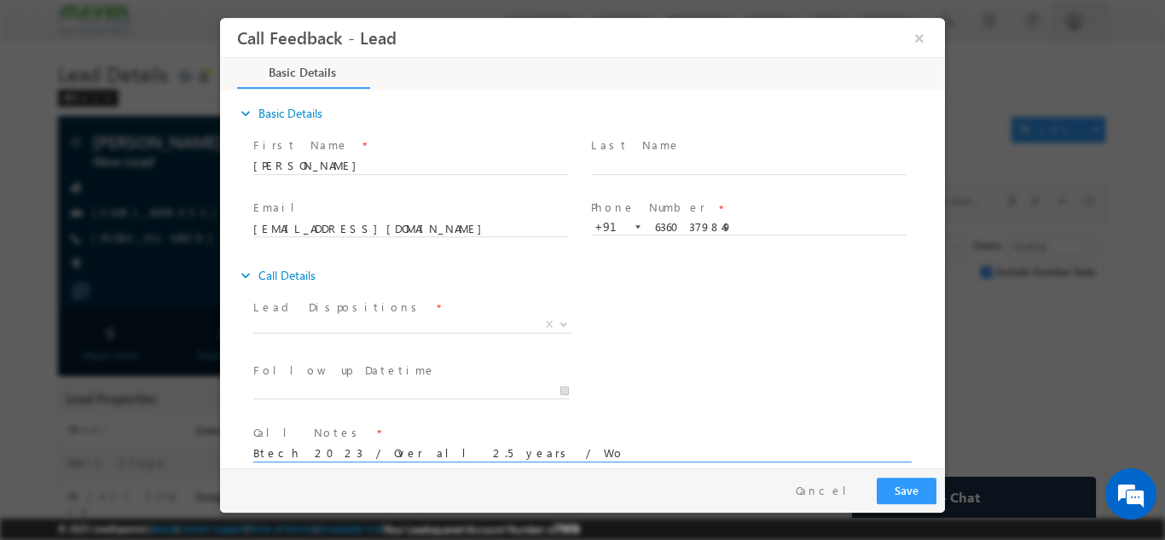
scroll to position [0, 0]
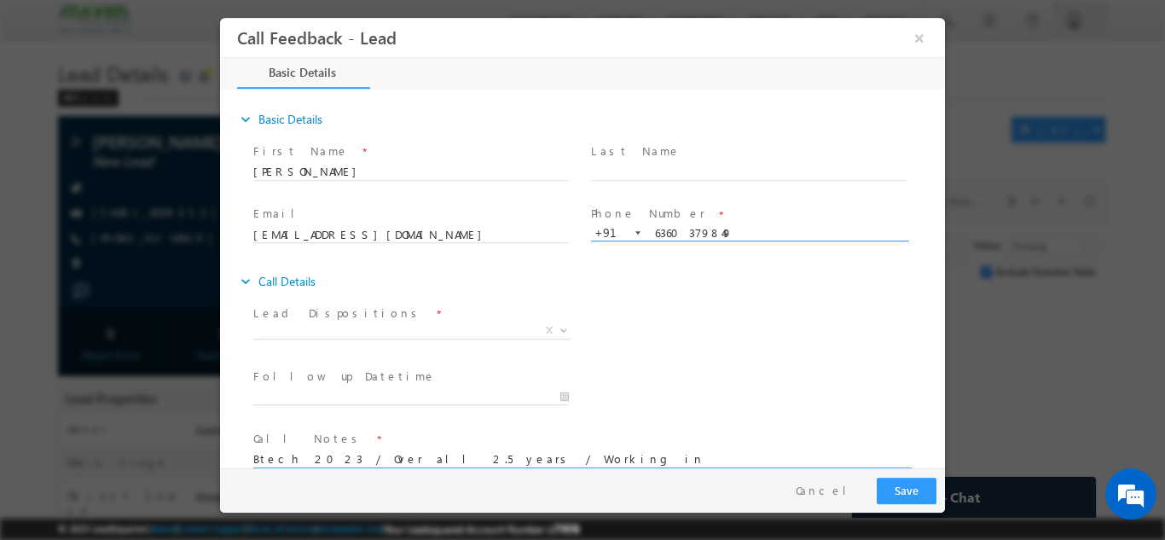
type textarea "Btech 2023 / Over all 2.5 years / Working in"
click at [665, 228] on input "6360379849" at bounding box center [749, 232] width 316 height 17
click at [266, 173] on input "Sajani" at bounding box center [411, 171] width 316 height 17
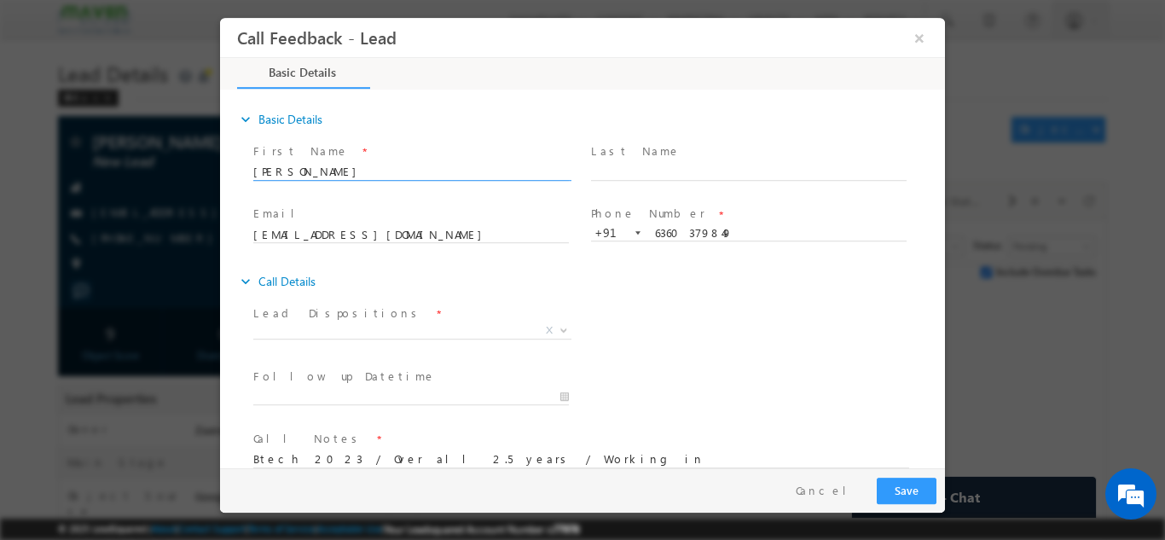
click at [669, 293] on div "expand_more Call Details" at bounding box center [591, 280] width 708 height 31
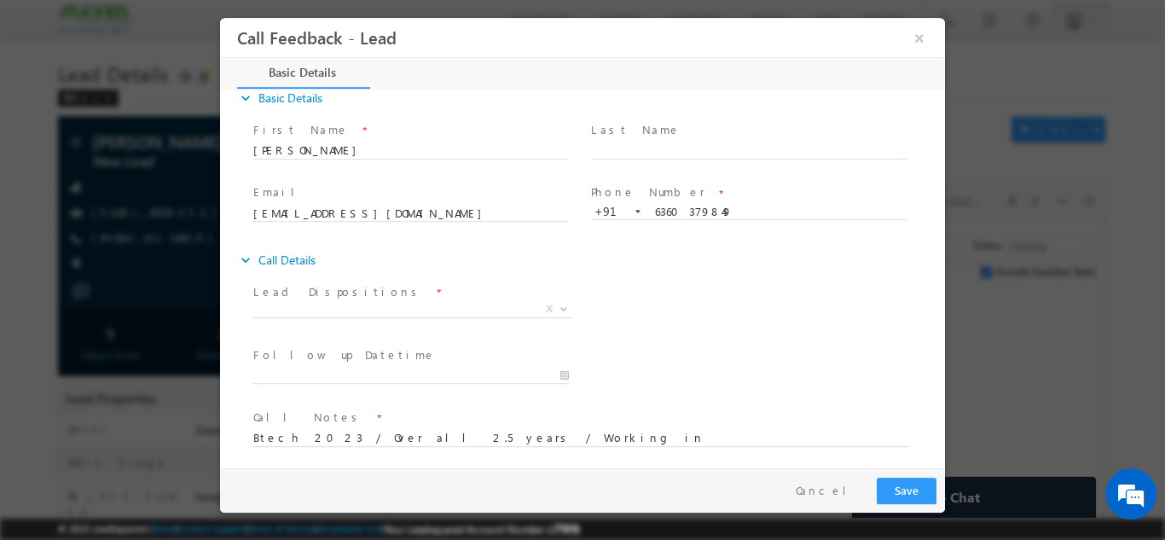
scroll to position [27, 0]
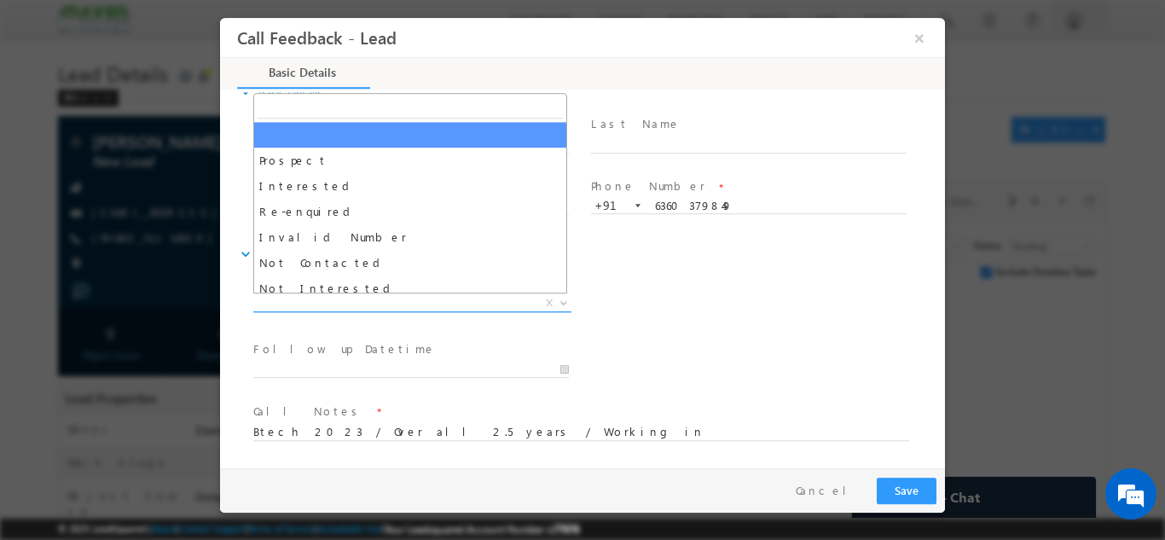
click at [300, 307] on span "X" at bounding box center [412, 302] width 318 height 17
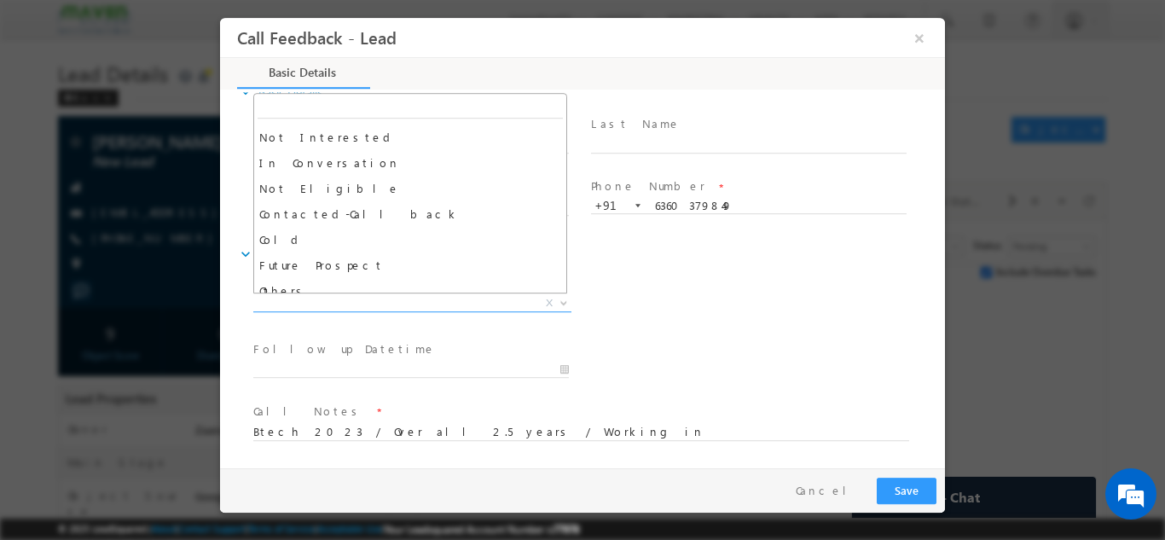
scroll to position [162, 0]
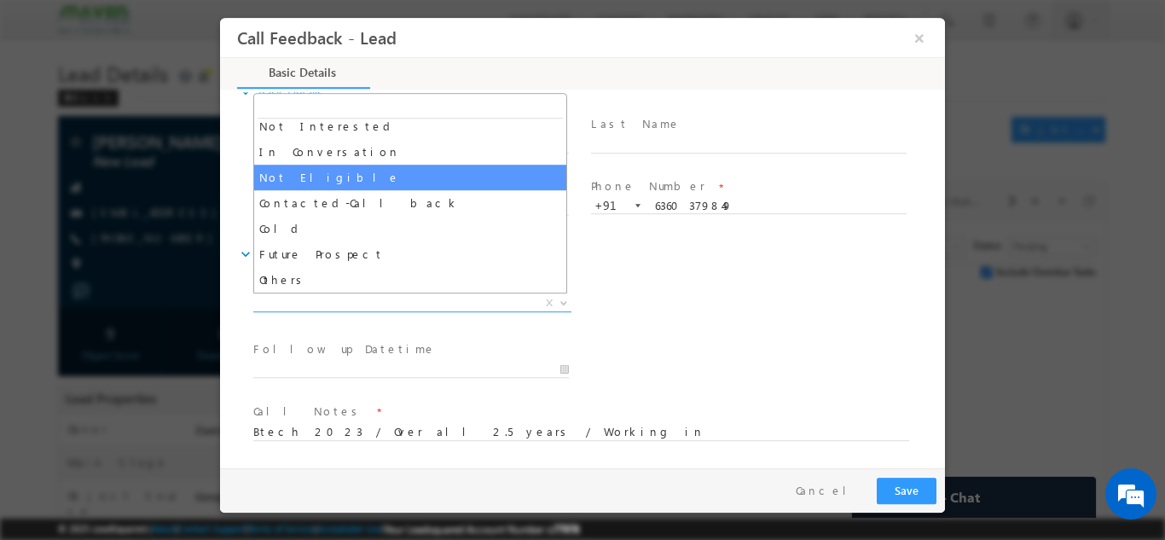
select select "Not Eligible"
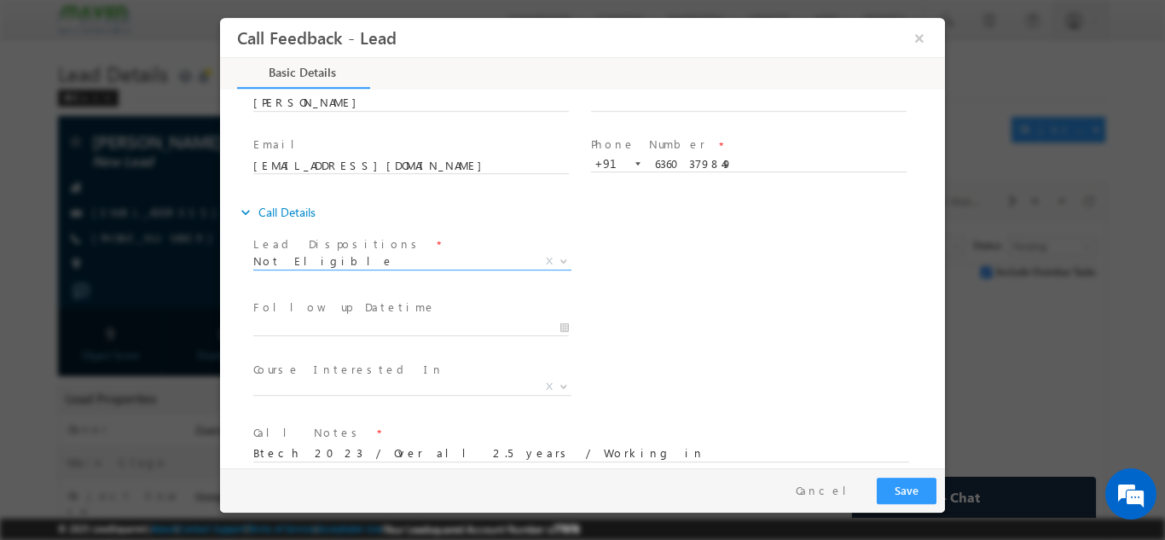
scroll to position [90, 0]
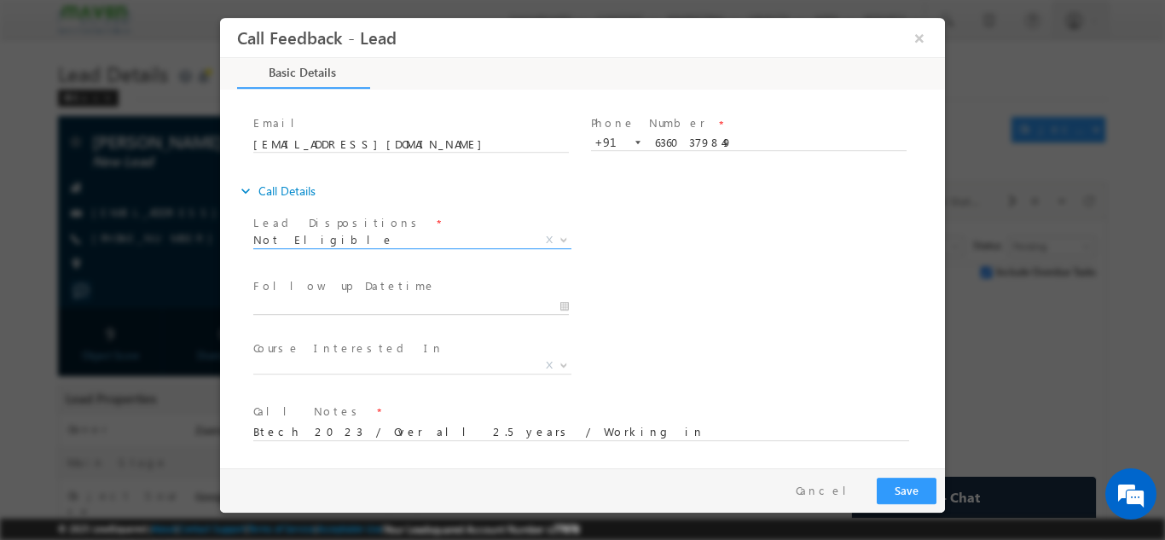
type input "08/09/2025 3:01 PM"
click at [287, 301] on input "08/09/2025 3:01 PM" at bounding box center [411, 306] width 316 height 17
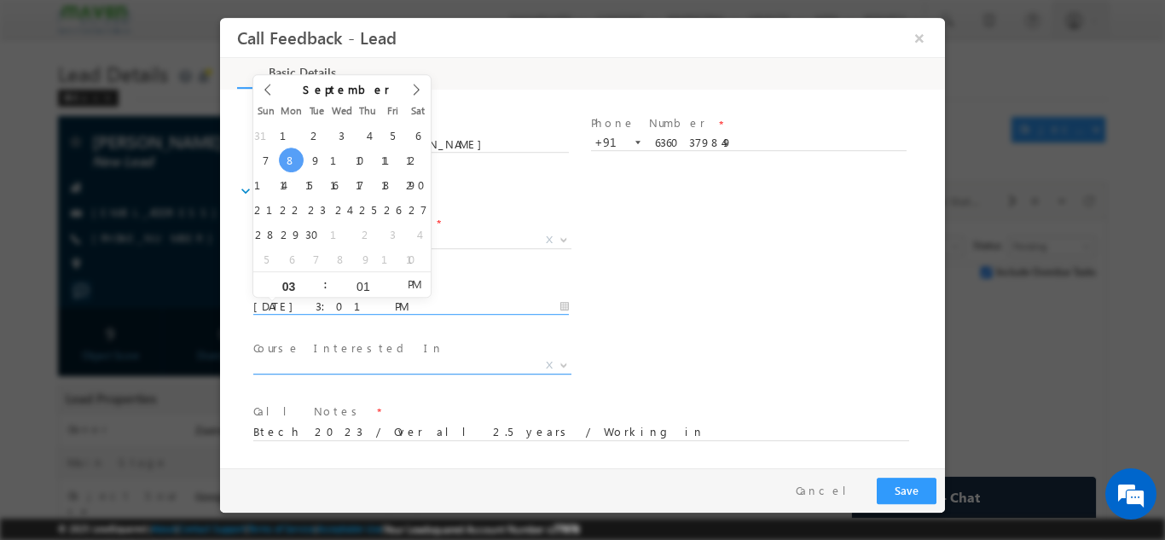
click at [359, 363] on span "X" at bounding box center [412, 364] width 318 height 17
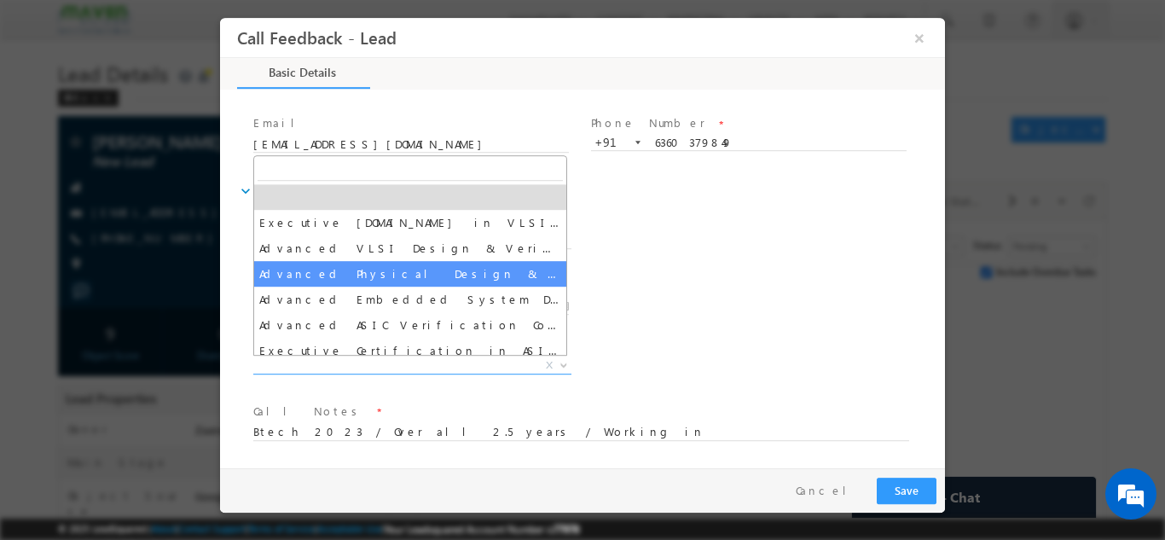
click at [757, 293] on div "Follow up Datetime * 08/09/2025 3:01 PM Program Type * Long Term Short Term X" at bounding box center [597, 304] width 695 height 63
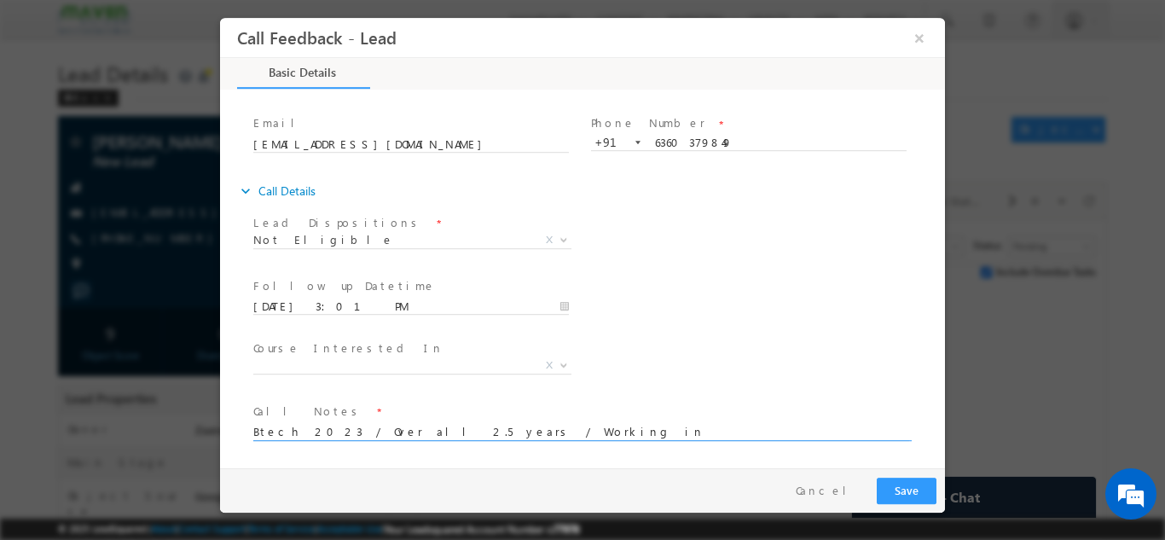
click at [541, 436] on textarea "Btech 2023 / Over all 2.5 years / Working in" at bounding box center [581, 430] width 656 height 20
click at [541, 432] on textarea "Btech 2023 / Over all 2.5 years / Working in" at bounding box center [581, 430] width 656 height 20
click at [469, 433] on textarea "Btech 2023 / Over all 2.5 years /" at bounding box center [581, 430] width 656 height 20
type textarea "Btech 2023 / Over all 2.5 years / Looking for online Mtech suggested her for II…"
click at [340, 245] on span "Not Eligible" at bounding box center [391, 238] width 277 height 15
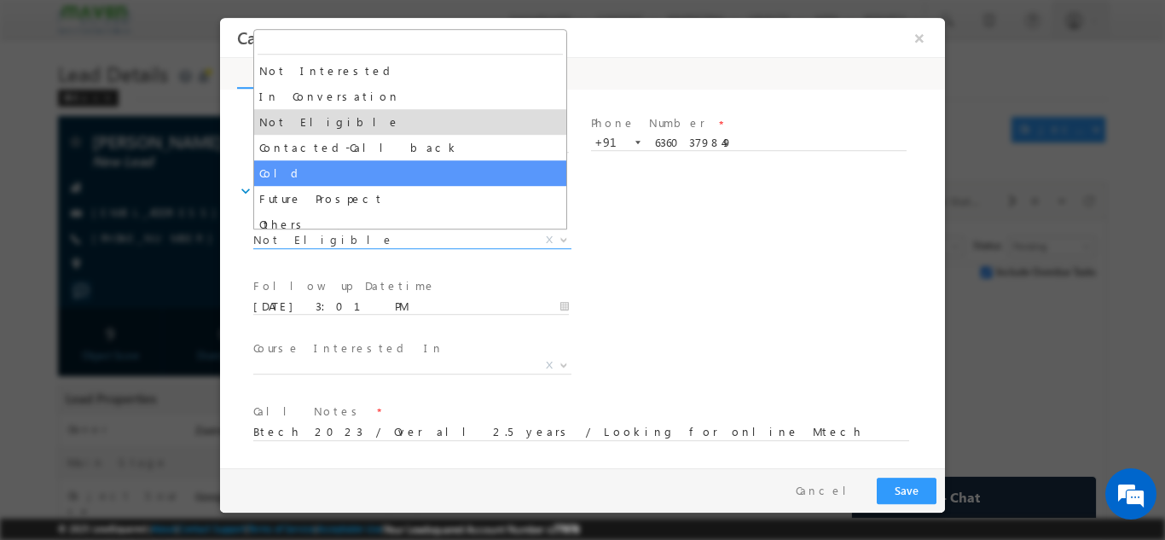
scroll to position [68, 0]
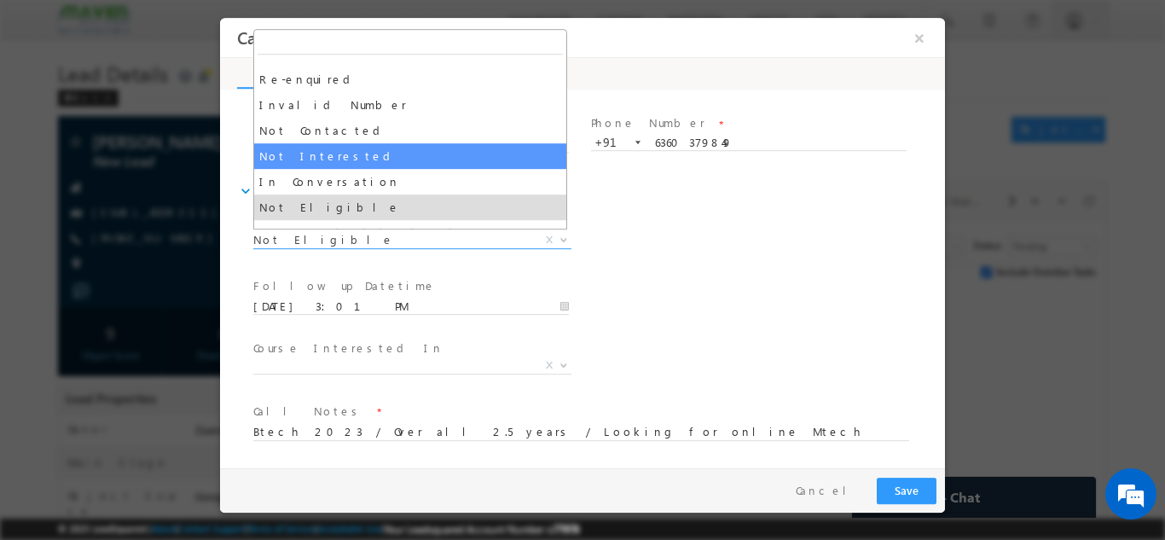
select select "Not Interested"
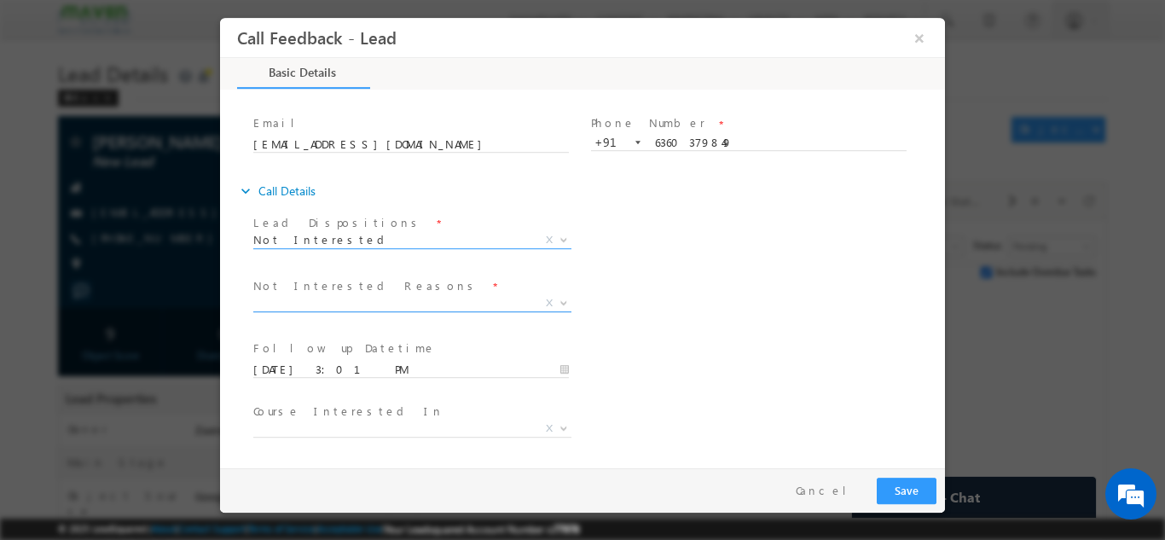
click at [380, 311] on span "X" at bounding box center [412, 306] width 318 height 17
click at [380, 300] on span "X" at bounding box center [412, 302] width 318 height 17
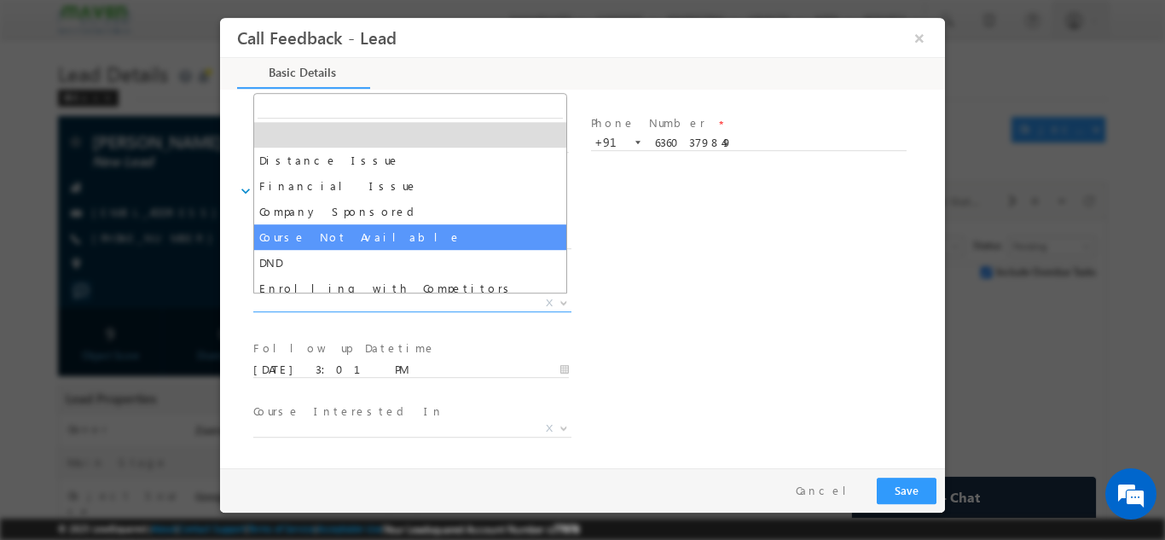
select select "Course Not Available"
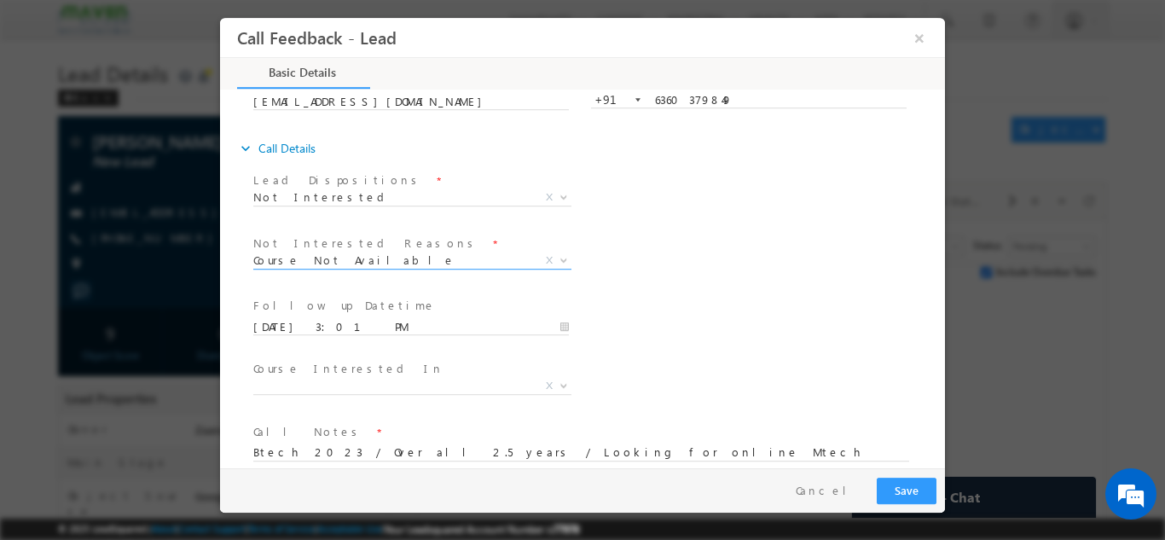
scroll to position [154, 0]
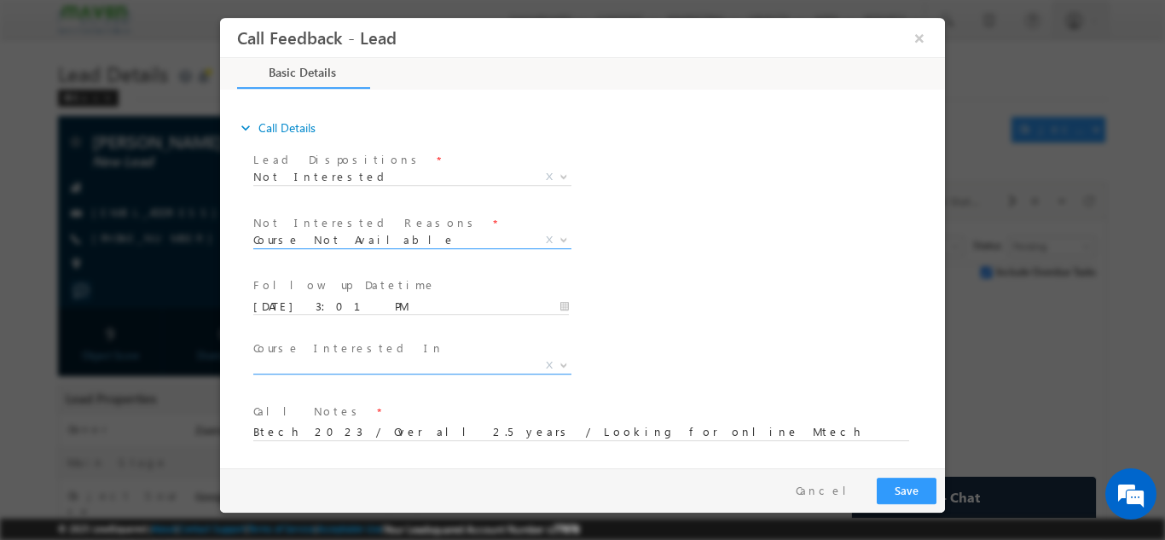
click at [395, 368] on span "X" at bounding box center [412, 364] width 318 height 17
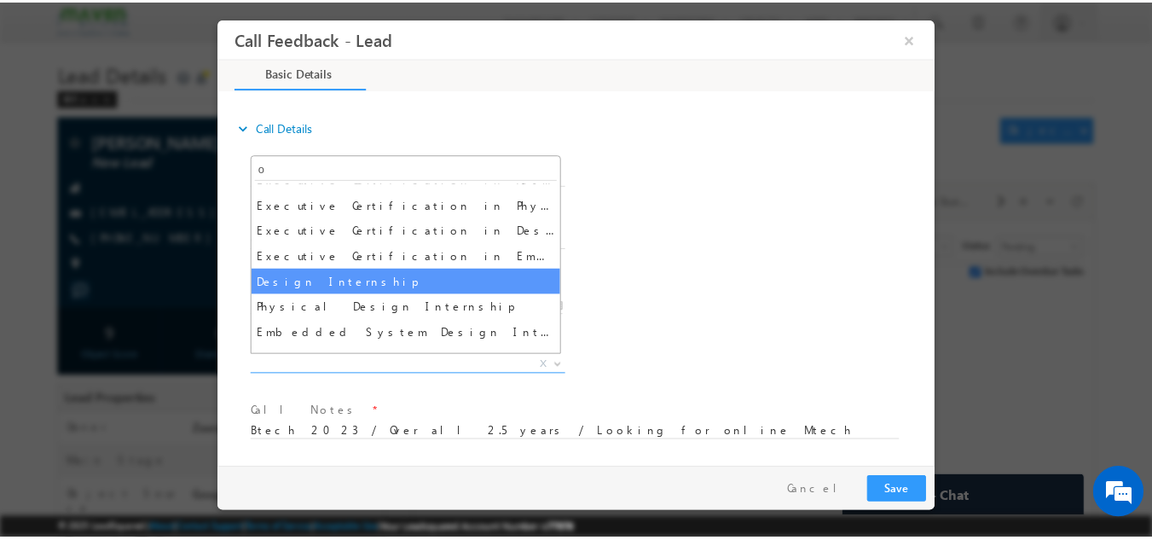
scroll to position [0, 0]
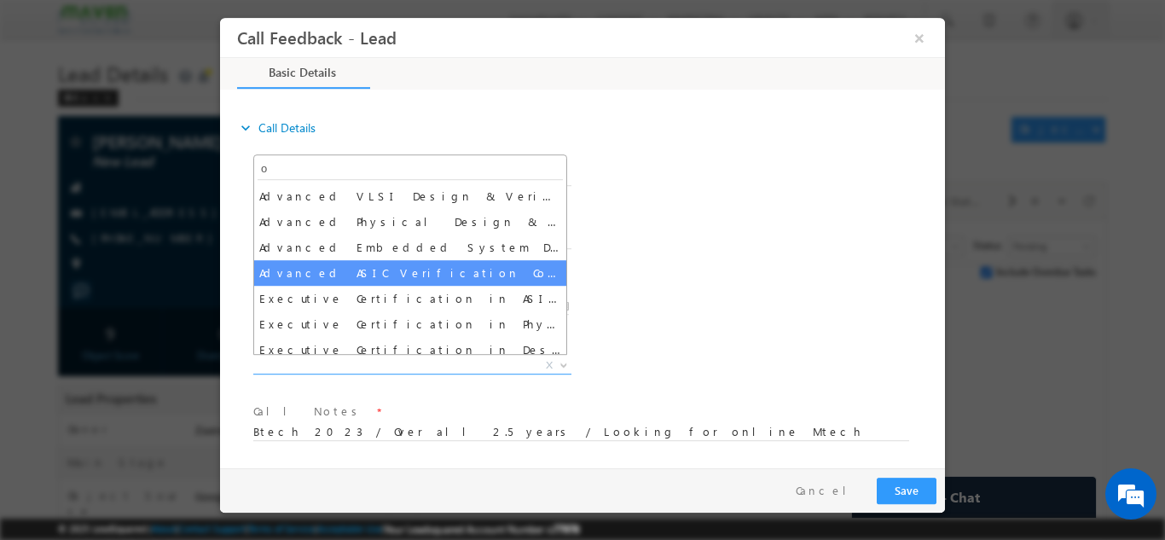
type input "on"
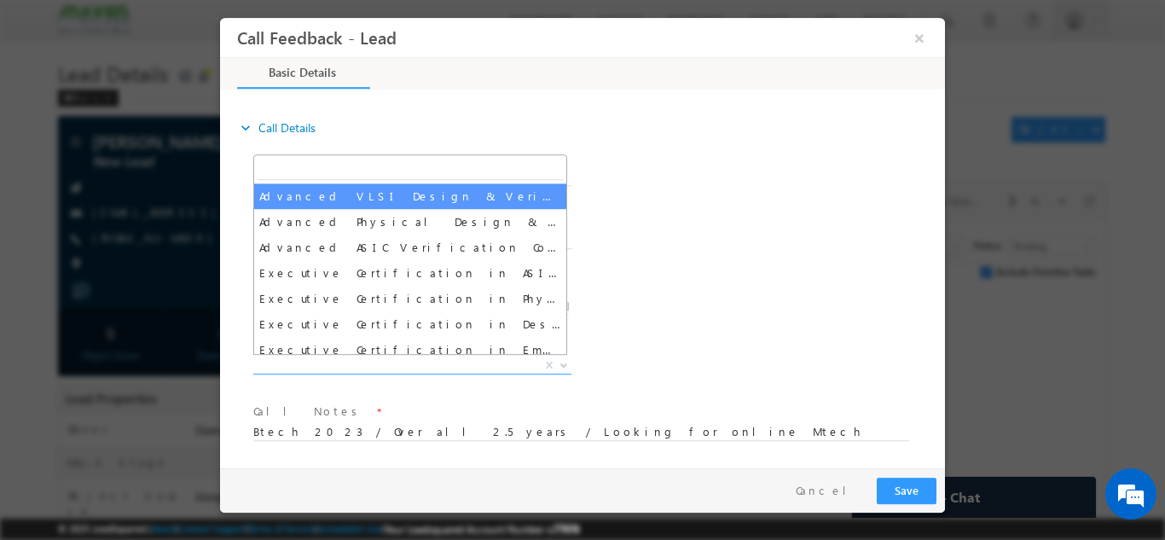
click at [765, 333] on div "Follow up Datetime * 08/09/2025 3:01 PM Program Type * Long Term Short Term X" at bounding box center [597, 304] width 695 height 63
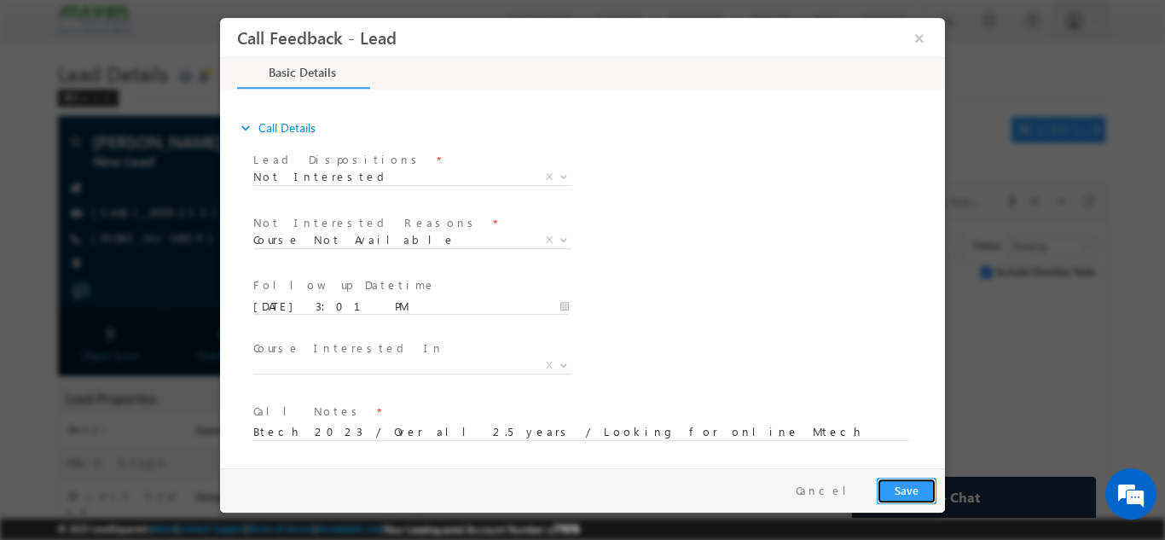
click at [927, 487] on button "Save" at bounding box center [907, 490] width 60 height 26
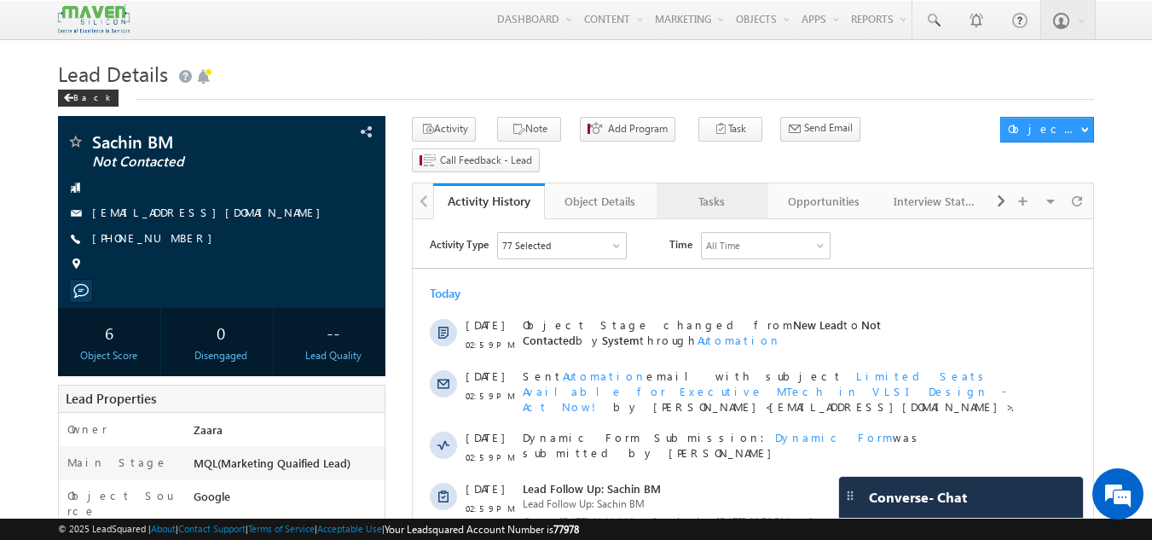
click at [698, 191] on div "Tasks" at bounding box center [711, 201] width 83 height 20
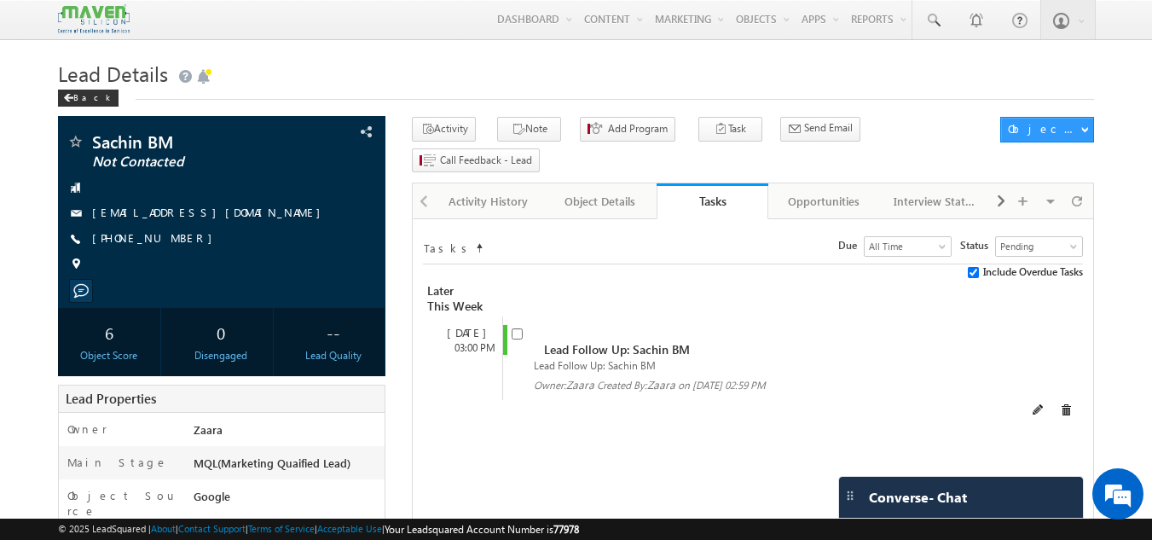
click at [516, 325] on span at bounding box center [521, 341] width 19 height 32
click at [518, 328] on input "checkbox" at bounding box center [517, 333] width 11 height 11
checkbox input "false"
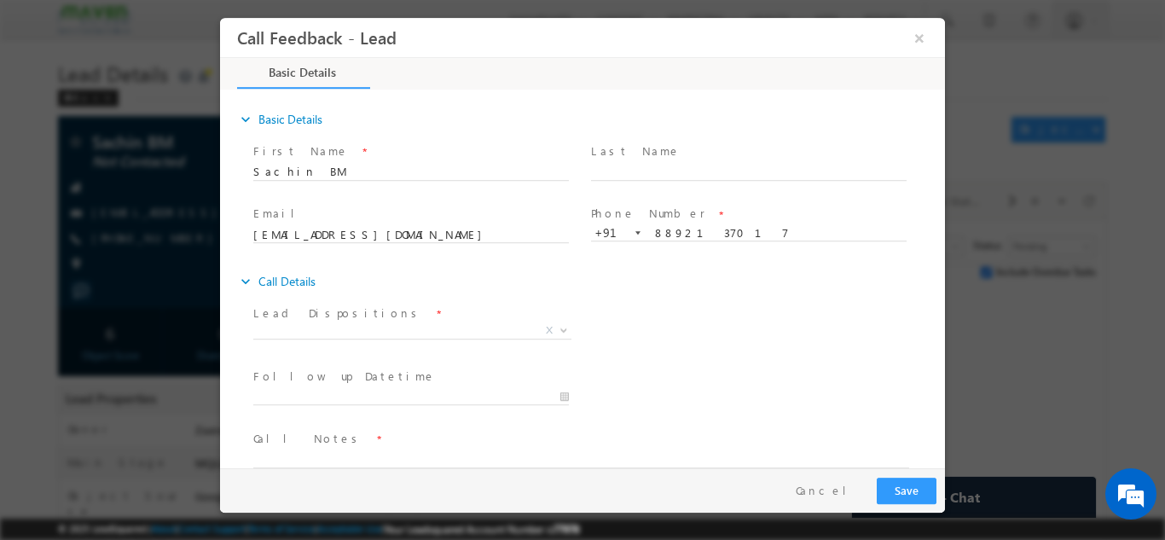
scroll to position [27, 0]
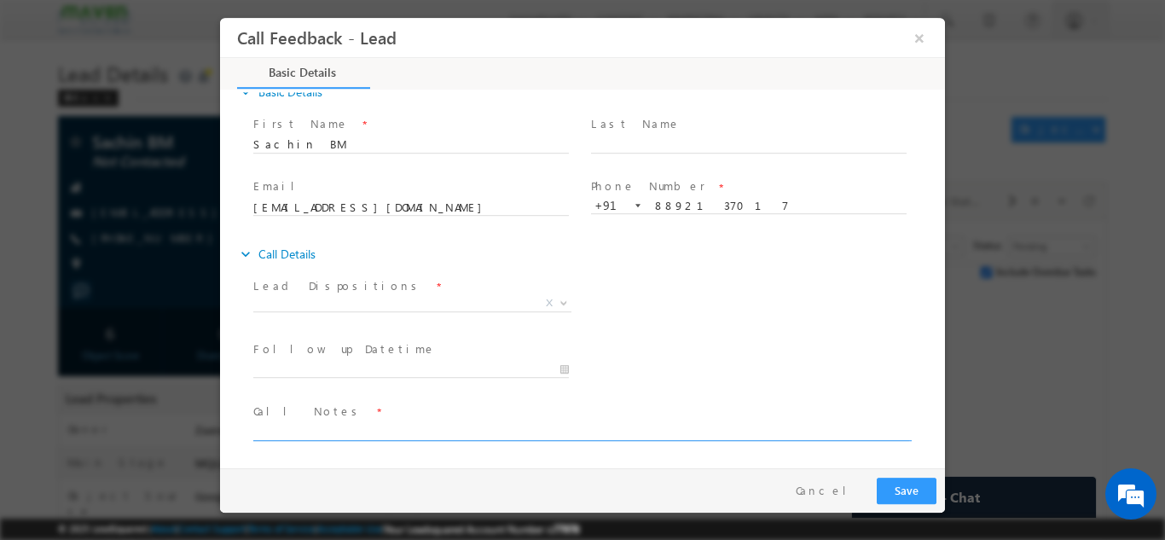
click at [356, 431] on textarea at bounding box center [581, 430] width 656 height 20
click at [686, 208] on input "8892137017" at bounding box center [749, 205] width 316 height 17
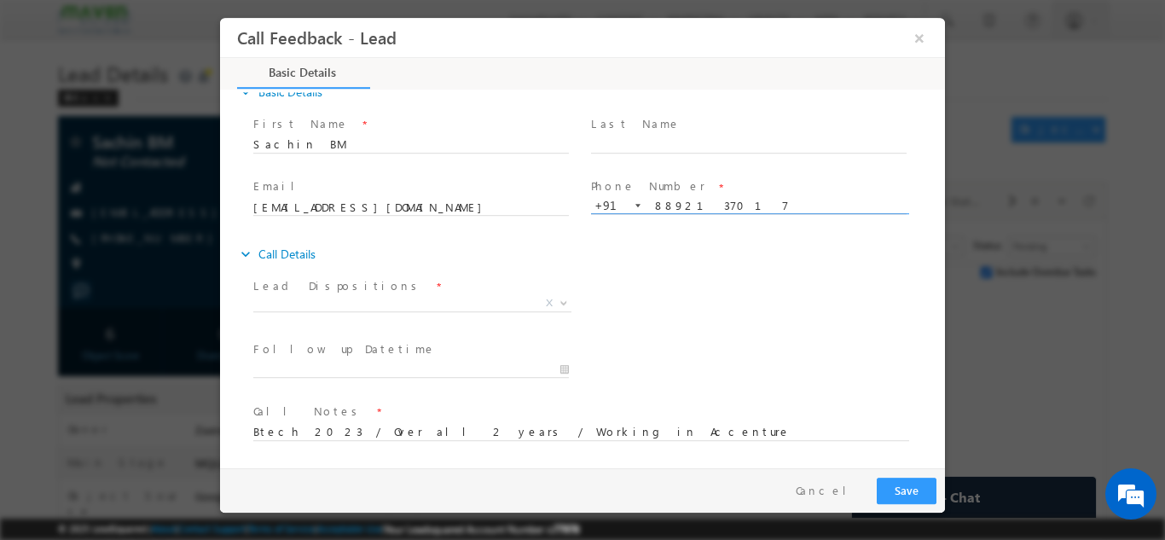
click at [686, 208] on input "8892137017" at bounding box center [749, 205] width 316 height 17
click at [313, 141] on input "Sachin BM" at bounding box center [411, 144] width 316 height 17
click at [720, 326] on div "Lead Dispositions * Prospect Interested Re-enquired Invalid Number Not Contacte…" at bounding box center [597, 304] width 695 height 63
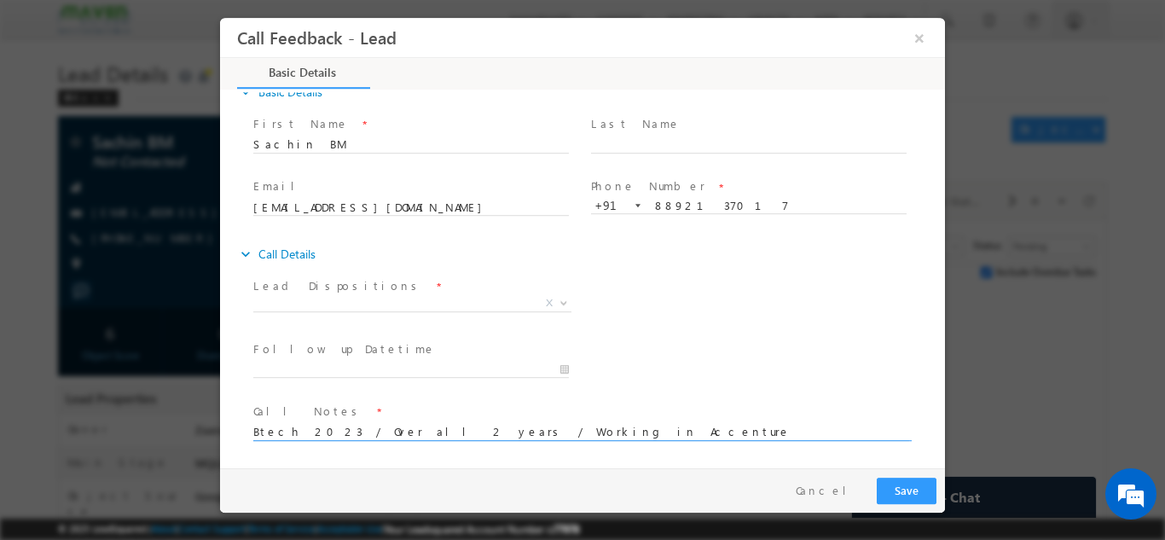
click at [594, 432] on textarea "Btech 2023 / Over all 2 years / Working in Accenture" at bounding box center [581, 430] width 656 height 20
type textarea "Btech 2023 / Over all 2 years / Working in Accenture looking"
click at [339, 305] on span "X" at bounding box center [412, 302] width 318 height 17
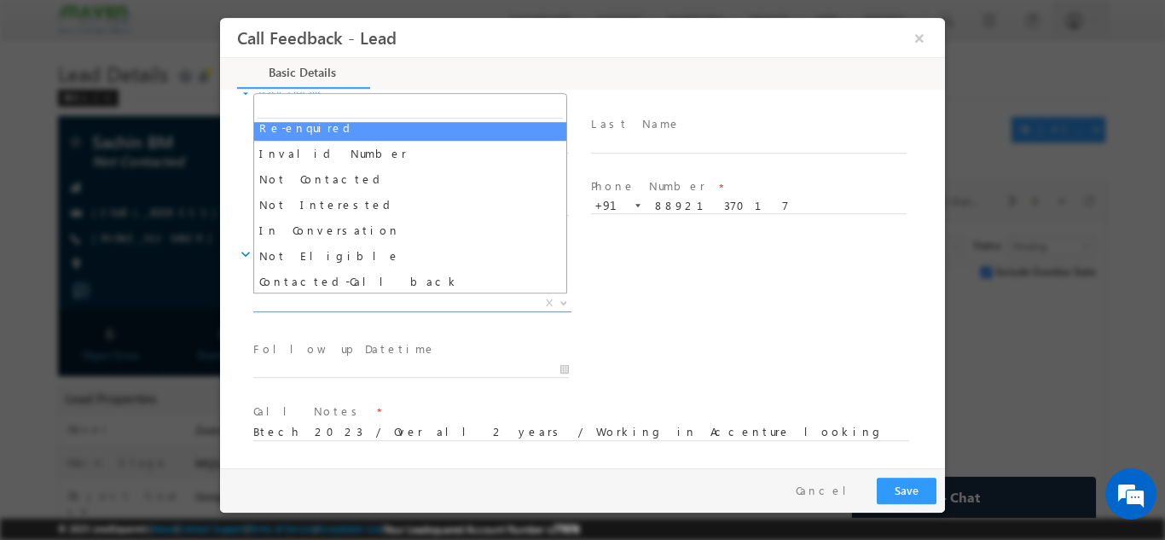
scroll to position [162, 0]
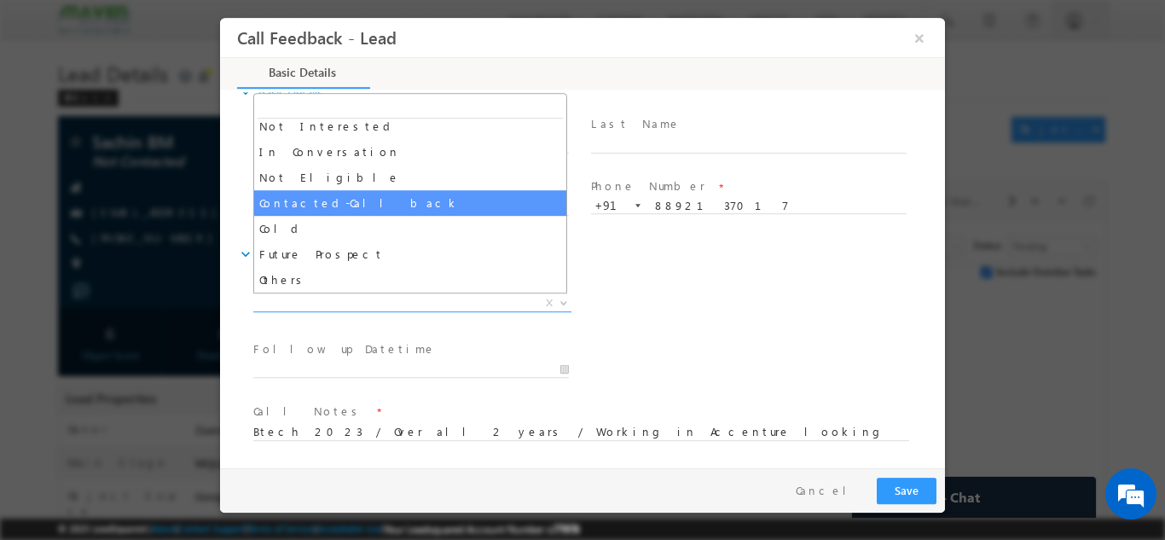
select select "Contacted-Call back"
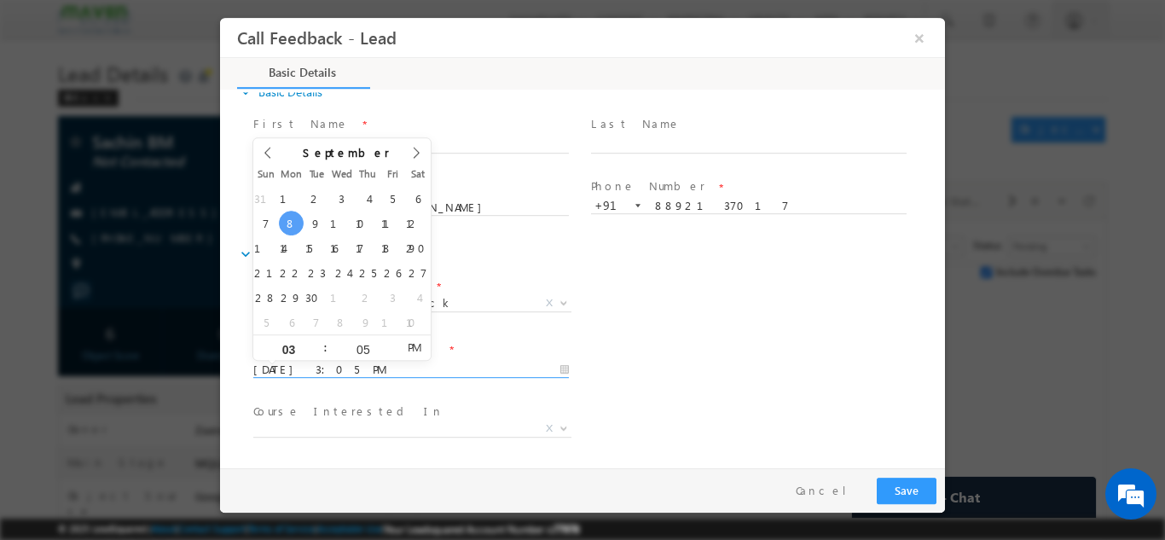
click at [346, 368] on input "08/09/2025 3:05 PM" at bounding box center [411, 369] width 316 height 17
type input "11/09/2025 3:05 PM"
click at [708, 370] on div "Follow up Datetime * 11/09/2025 3:05 PM Program Type * Long Term Short Term X" at bounding box center [597, 367] width 695 height 63
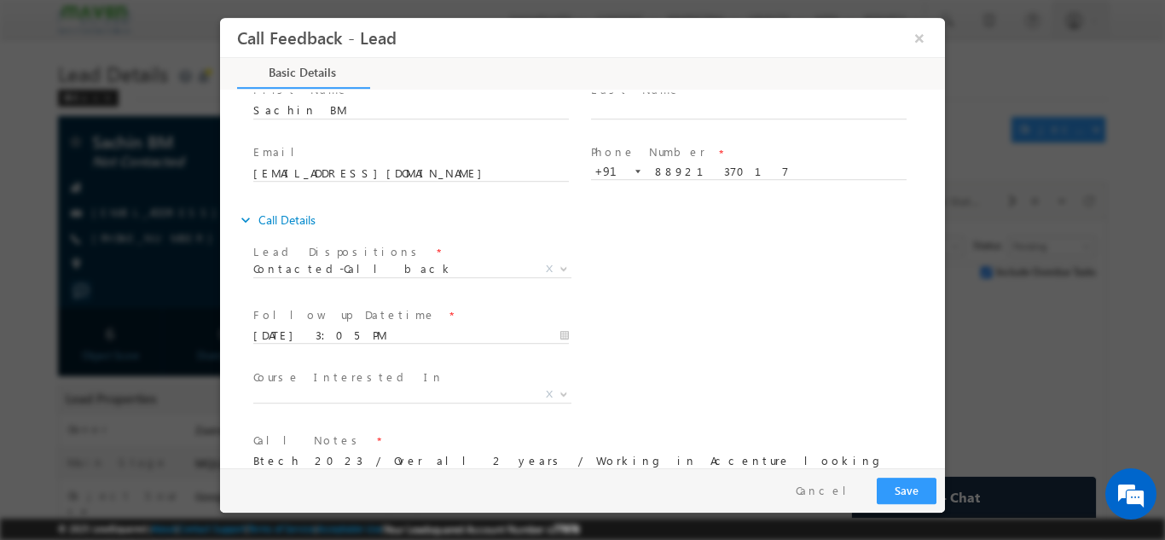
scroll to position [90, 0]
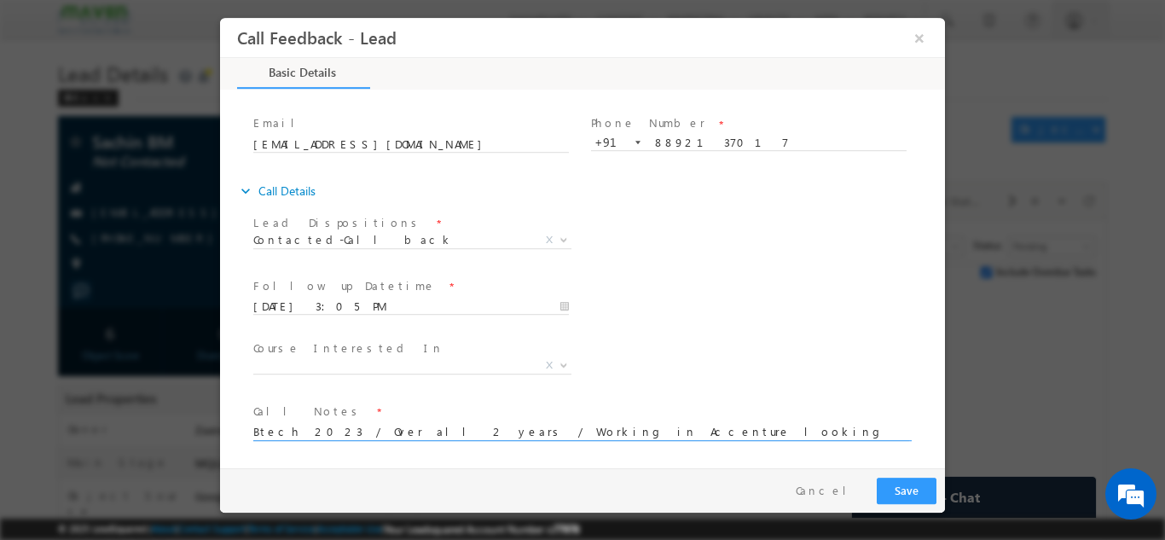
click at [632, 426] on textarea "Btech 2023 / Over all 2 years / Working in Accenture looking" at bounding box center [581, 430] width 656 height 20
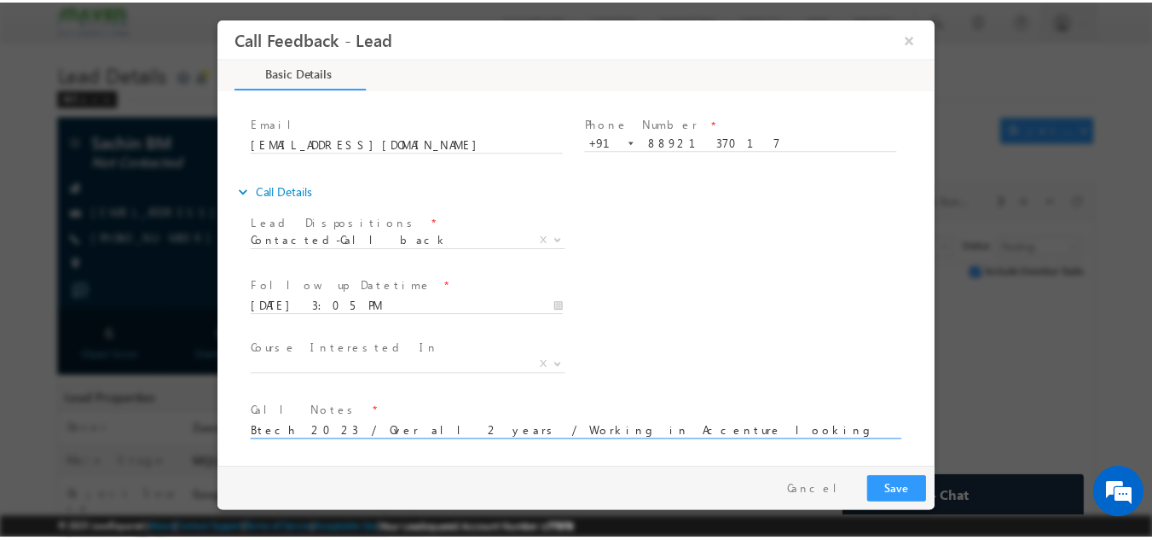
scroll to position [3, 0]
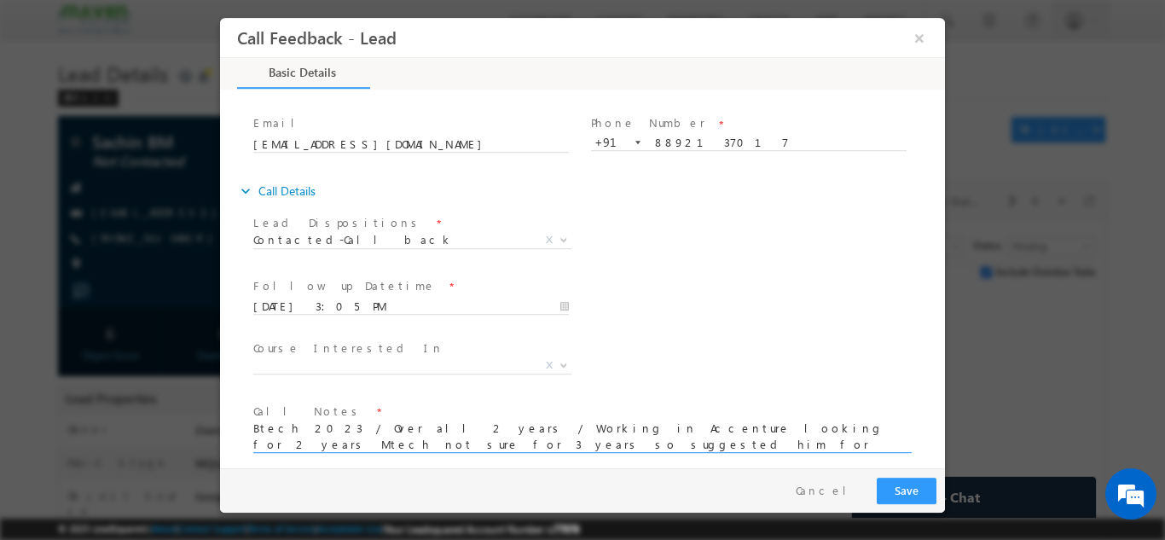
type textarea "Btech 2023 / Over all 2 years / Working in Accenture looking for 2 years Mtech …"
click at [919, 498] on button "Save" at bounding box center [907, 490] width 60 height 26
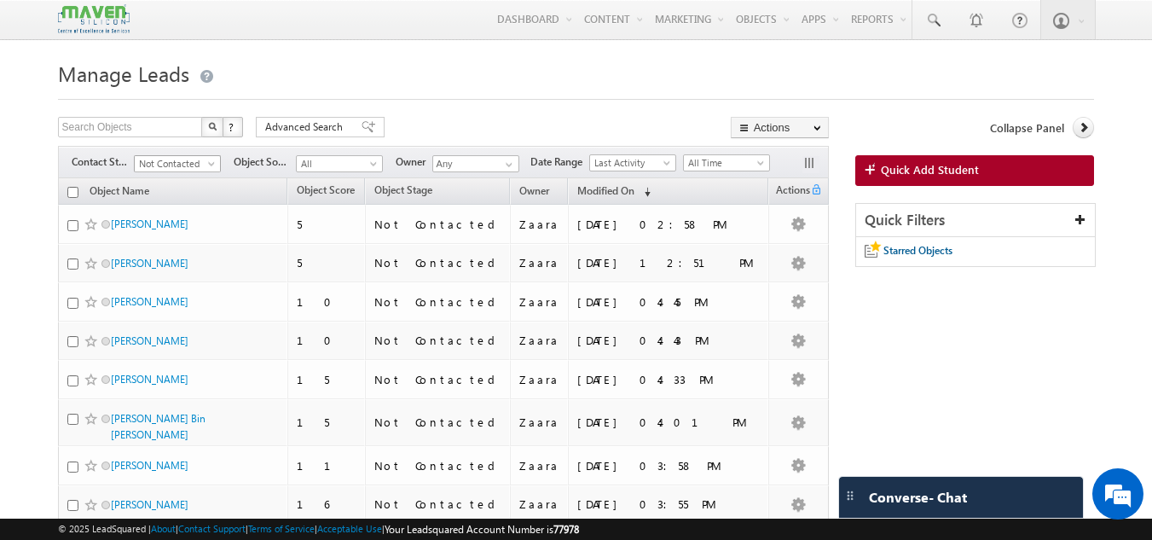
click at [209, 166] on span at bounding box center [213, 167] width 14 height 14
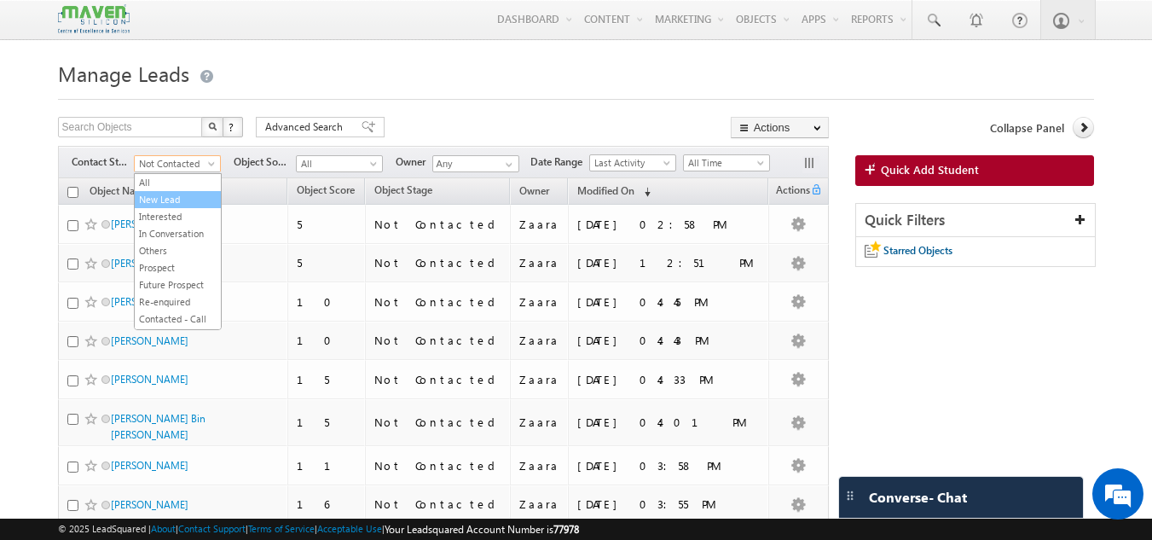
click at [157, 205] on link "New Lead" at bounding box center [178, 199] width 86 height 15
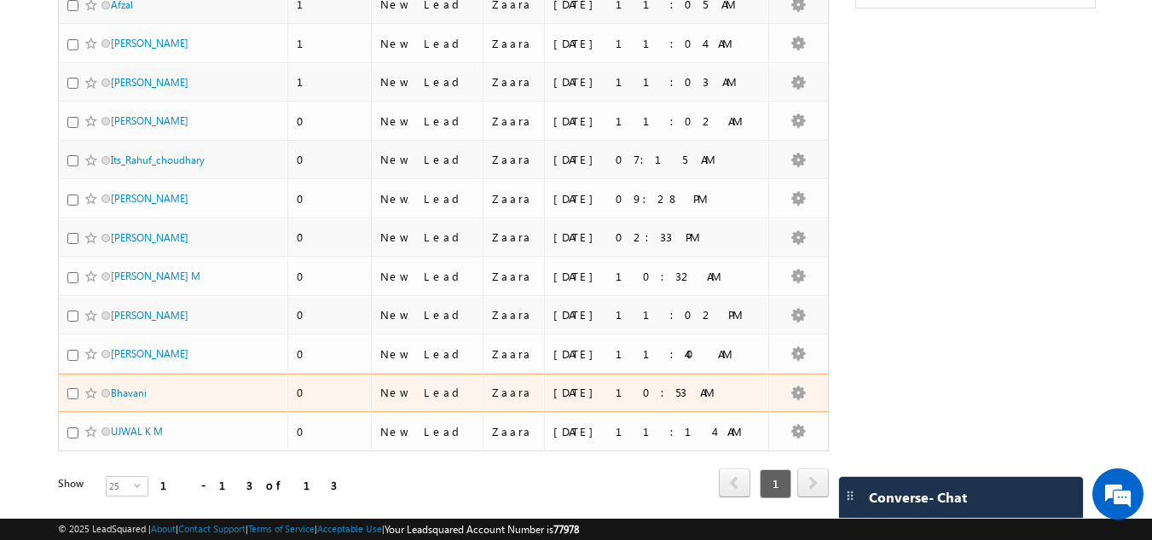
scroll to position [229, 0]
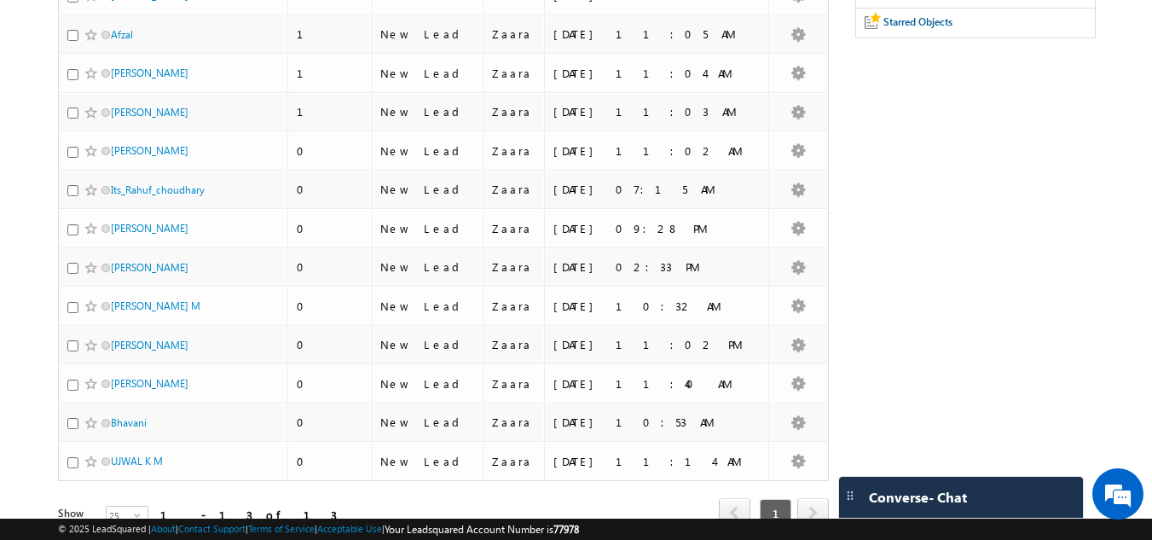
click at [967, 110] on div "Search Objects X ? 13 results found Advanced Search Advanced Search Advanced se…" at bounding box center [576, 231] width 1037 height 687
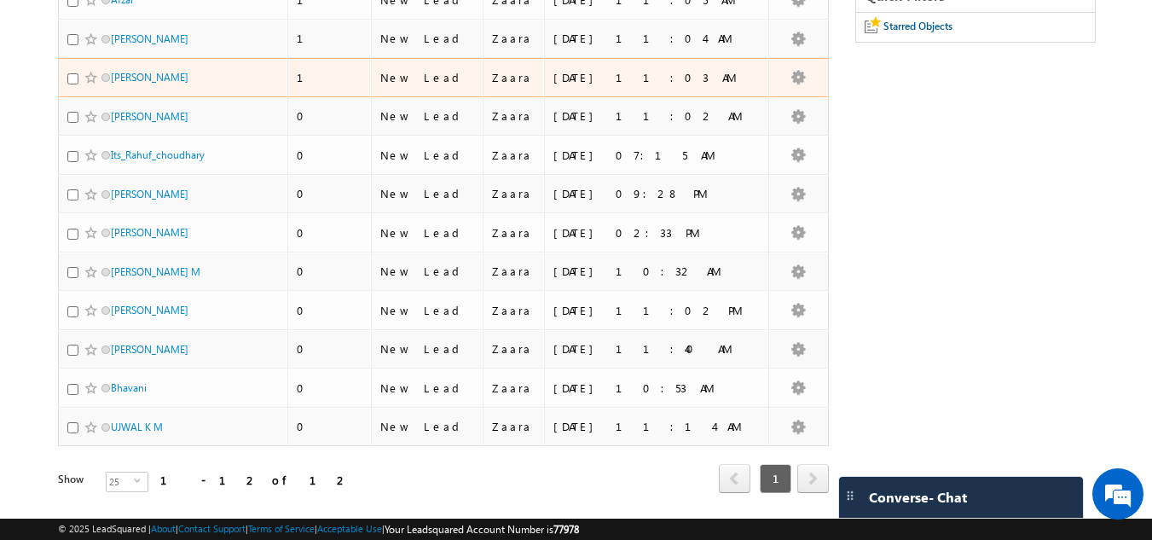
scroll to position [275, 0]
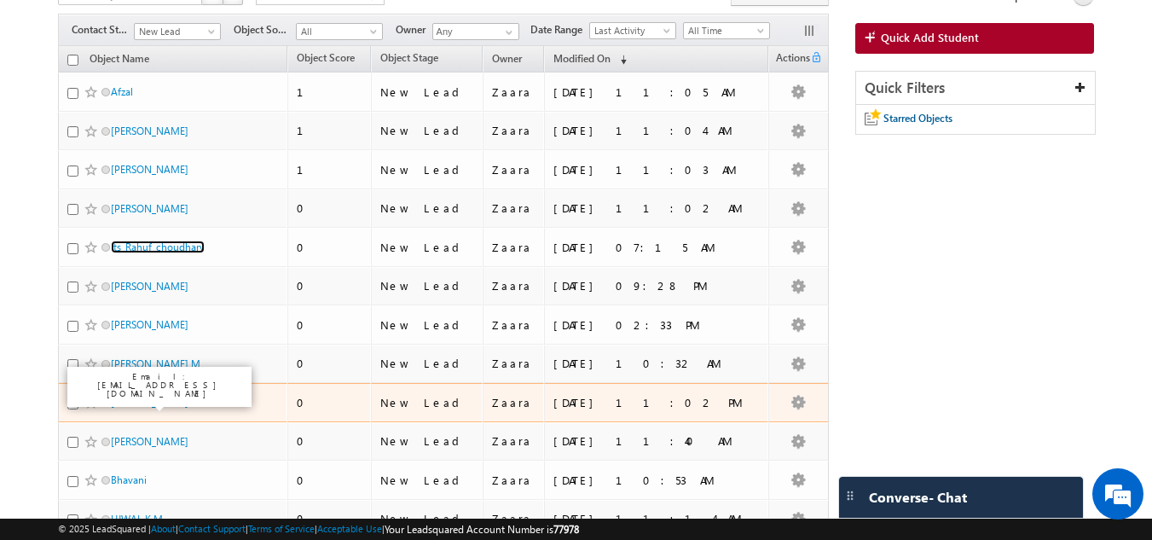
scroll to position [171, 0]
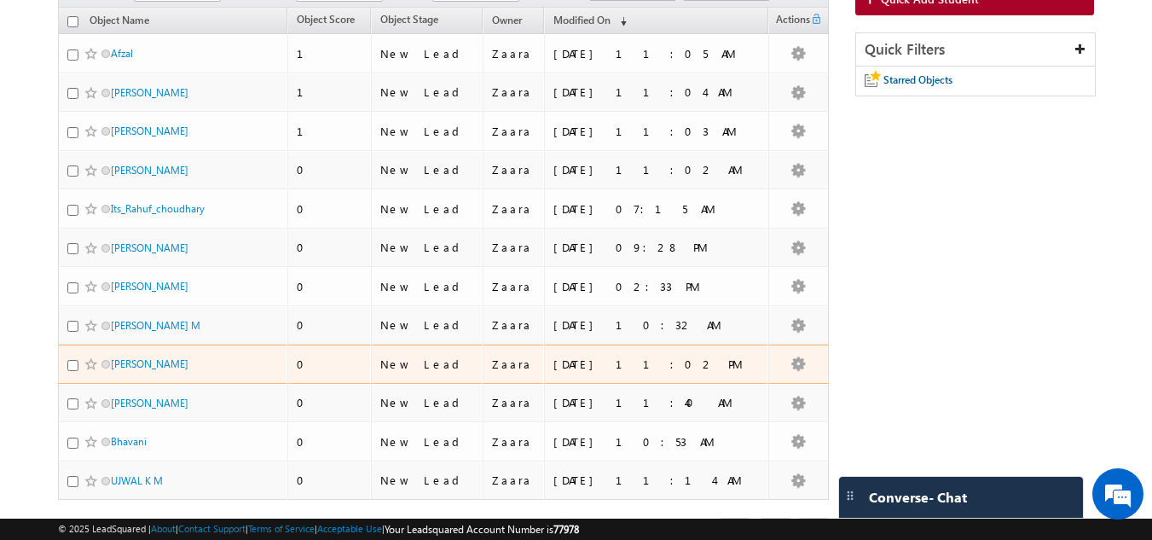
drag, startPoint x: 155, startPoint y: 372, endPoint x: 32, endPoint y: 344, distance: 126.0
click at [7, 328] on body "Menu [GEOGRAPHIC_DATA] lsq2@ maven -sili con.c om" at bounding box center [576, 211] width 1152 height 765
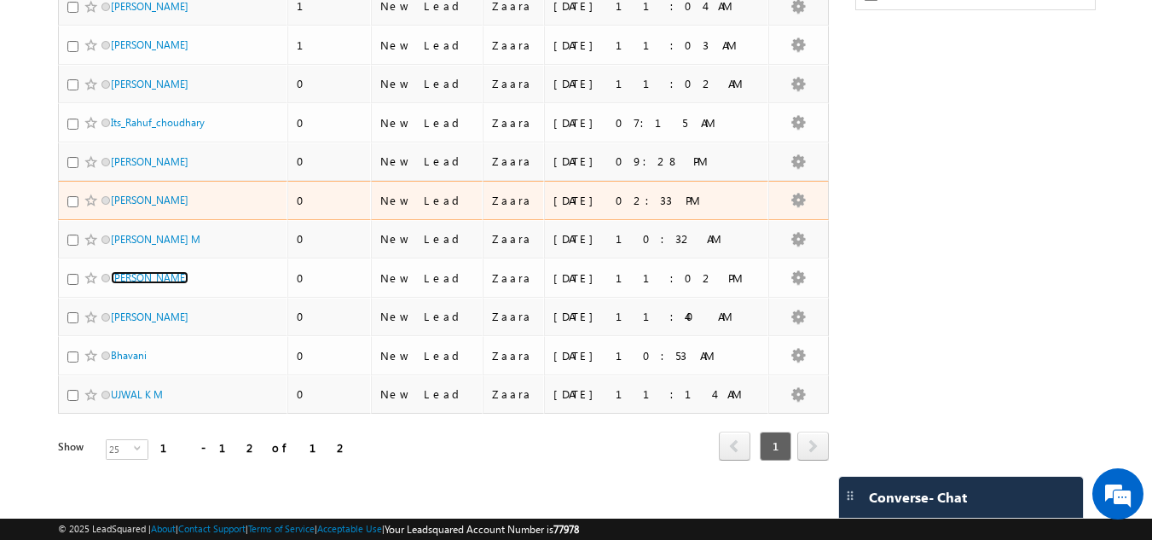
scroll to position [275, 0]
